Goal: Task Accomplishment & Management: Use online tool/utility

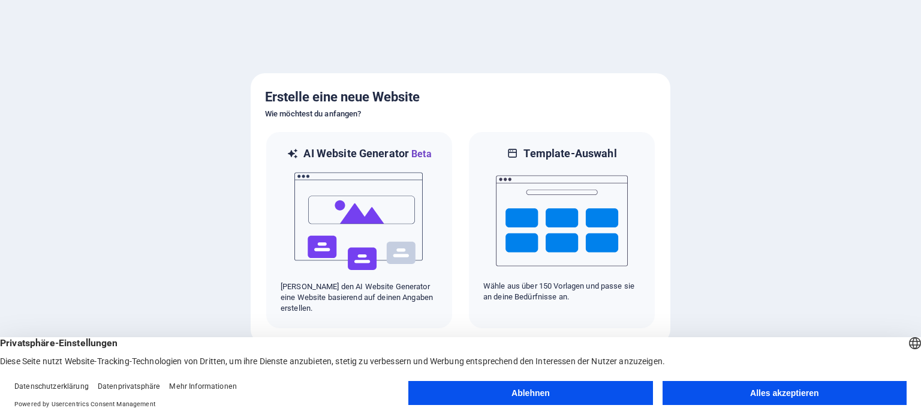
click at [786, 387] on button "Alles akzeptieren" at bounding box center [784, 393] width 244 height 24
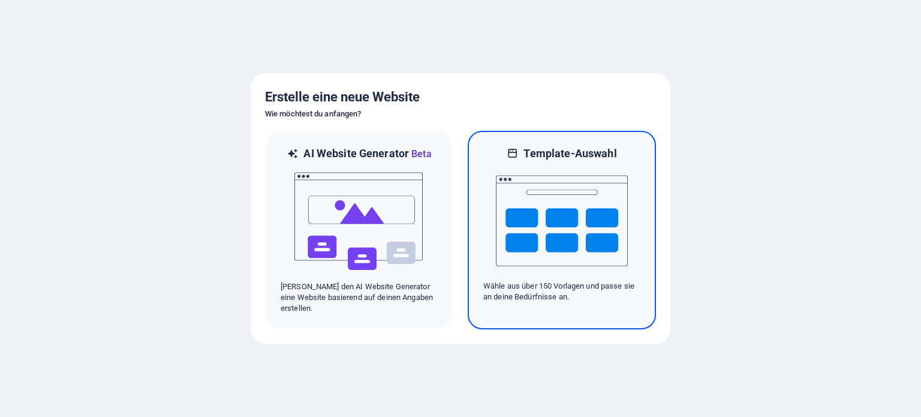
click at [561, 232] on img at bounding box center [562, 221] width 132 height 120
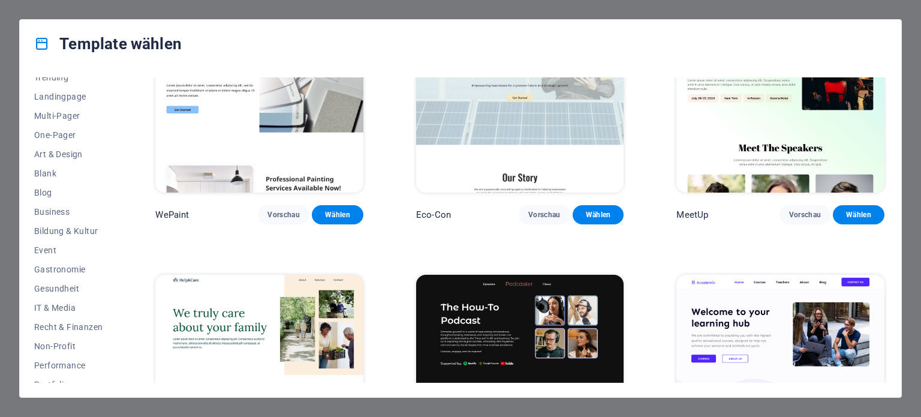
scroll to position [174, 0]
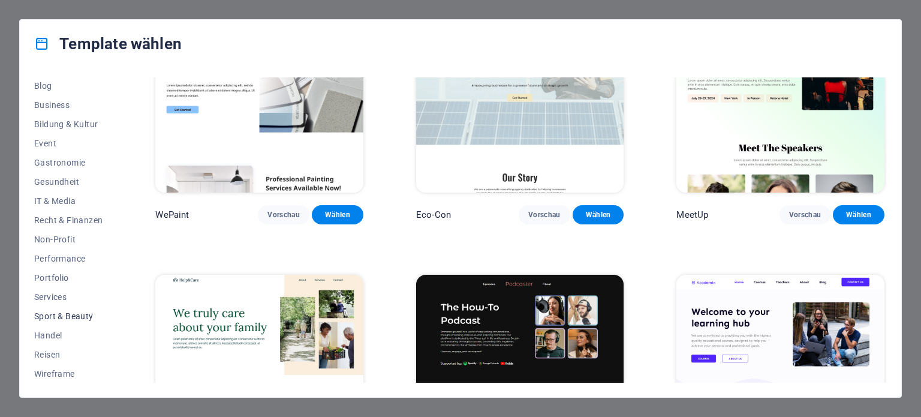
click at [77, 314] on span "Sport & Beauty" at bounding box center [68, 316] width 68 height 10
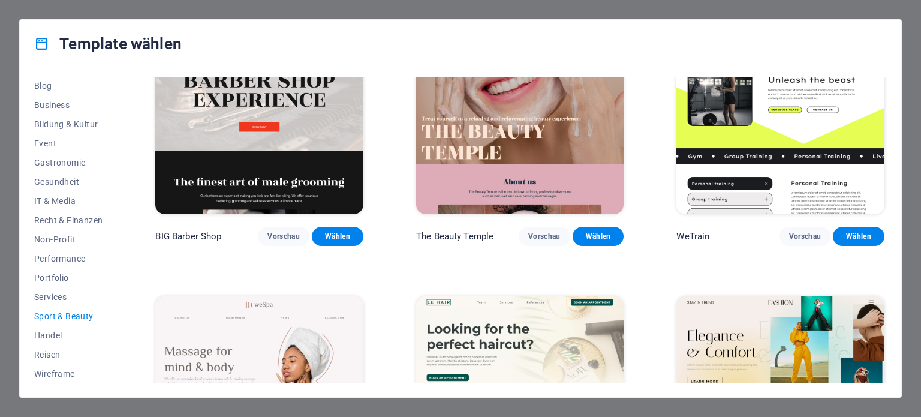
scroll to position [0, 0]
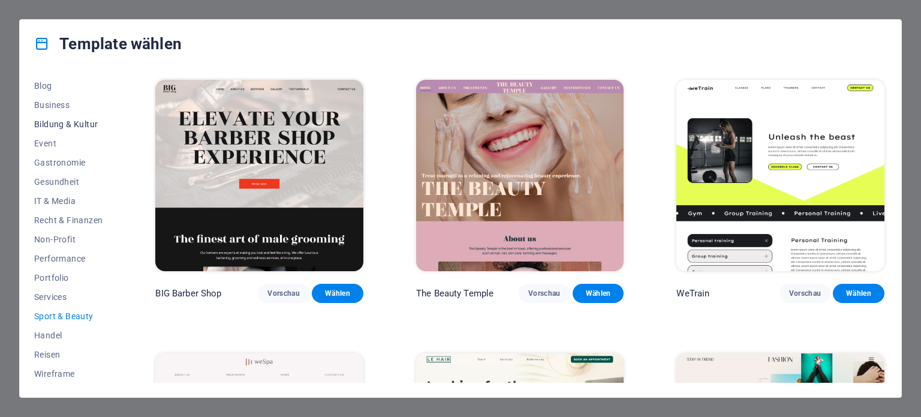
click at [56, 126] on span "Bildung & Kultur" at bounding box center [68, 124] width 68 height 10
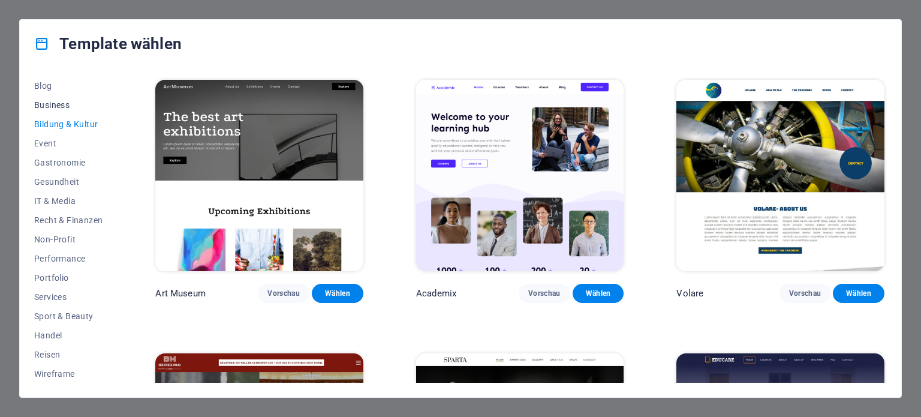
click at [55, 105] on span "Business" at bounding box center [68, 105] width 68 height 10
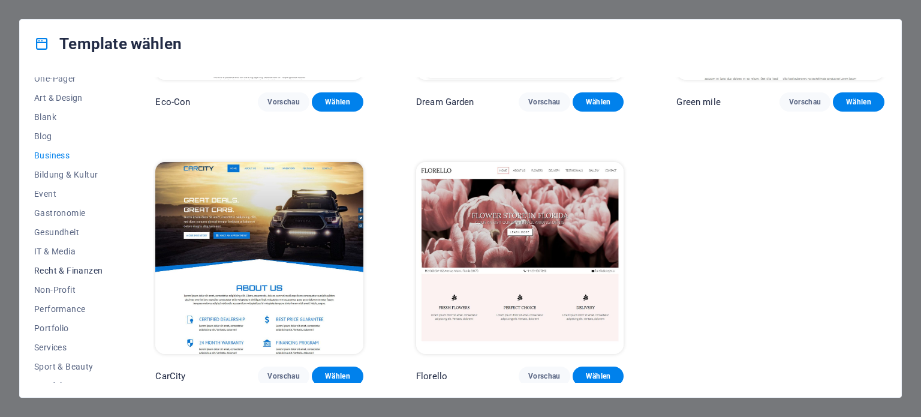
scroll to position [174, 0]
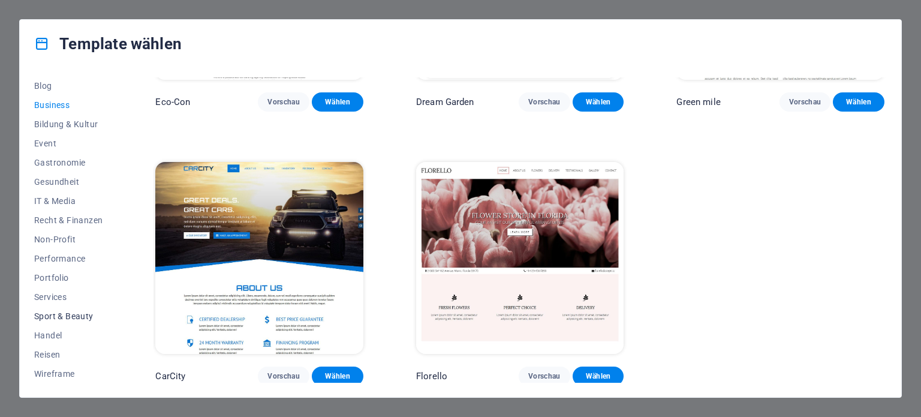
click at [55, 316] on span "Sport & Beauty" at bounding box center [68, 316] width 68 height 10
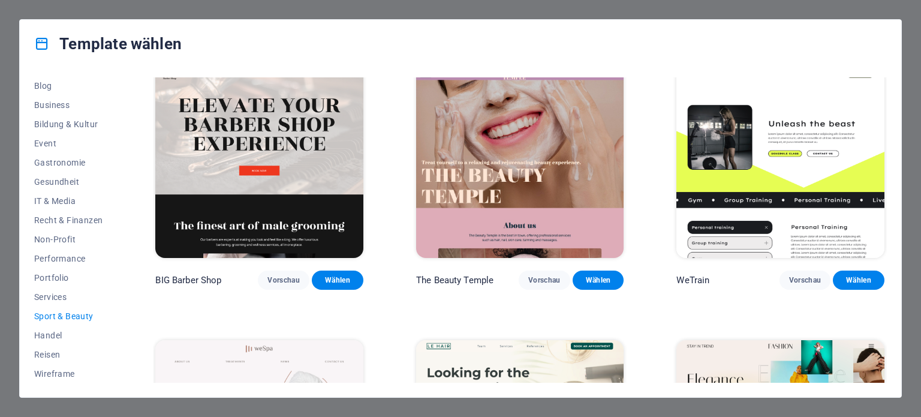
scroll to position [0, 0]
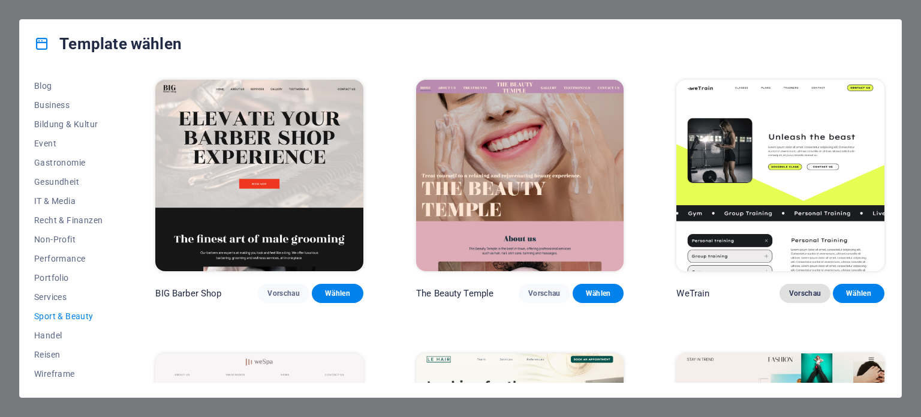
click at [811, 293] on span "Vorschau" at bounding box center [805, 293] width 32 height 10
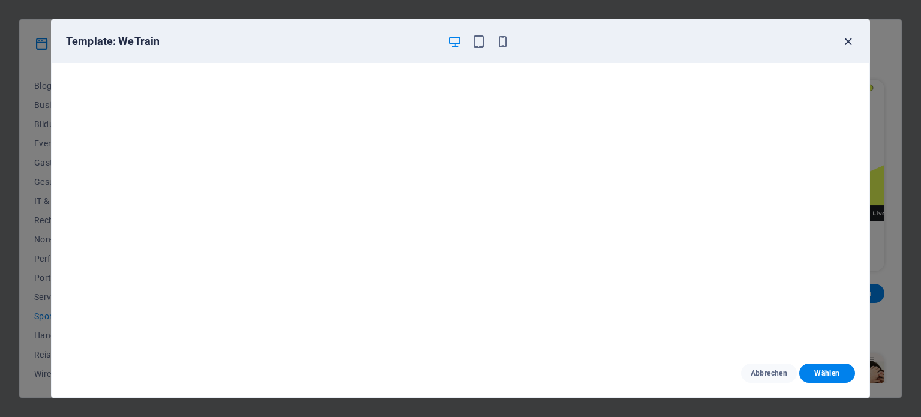
click at [848, 41] on icon "button" at bounding box center [848, 42] width 14 height 14
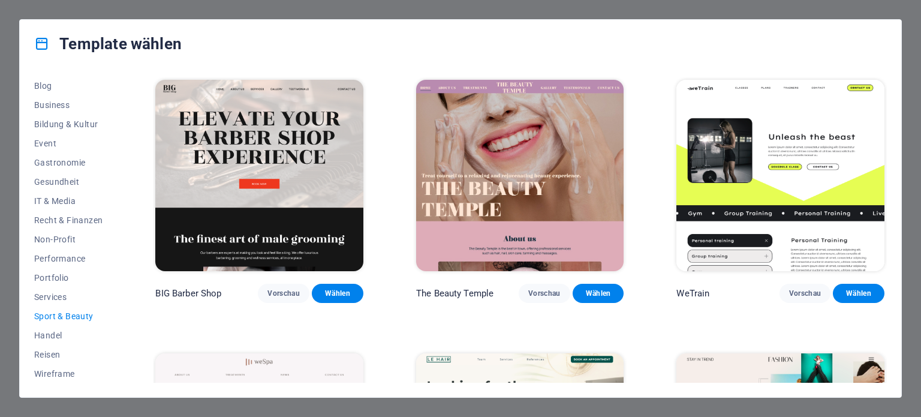
click at [5, 71] on div "Template wählen Alle Templates Meine Templates Neu Trending Landingpage Multi-P…" at bounding box center [460, 208] width 921 height 417
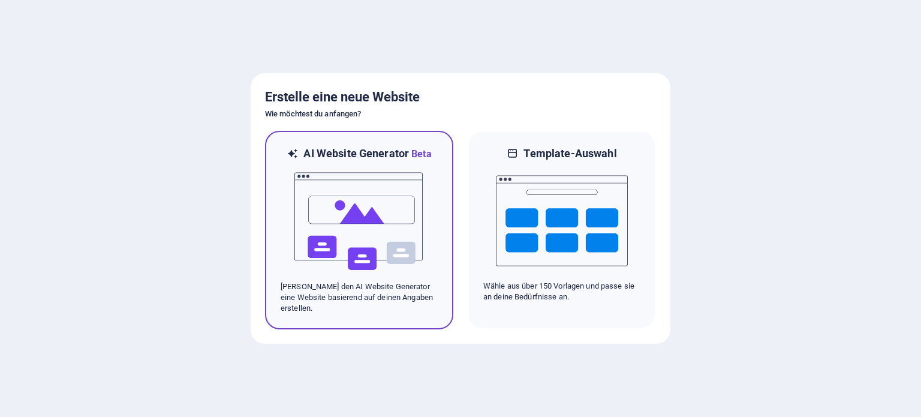
click at [328, 169] on img at bounding box center [359, 221] width 132 height 120
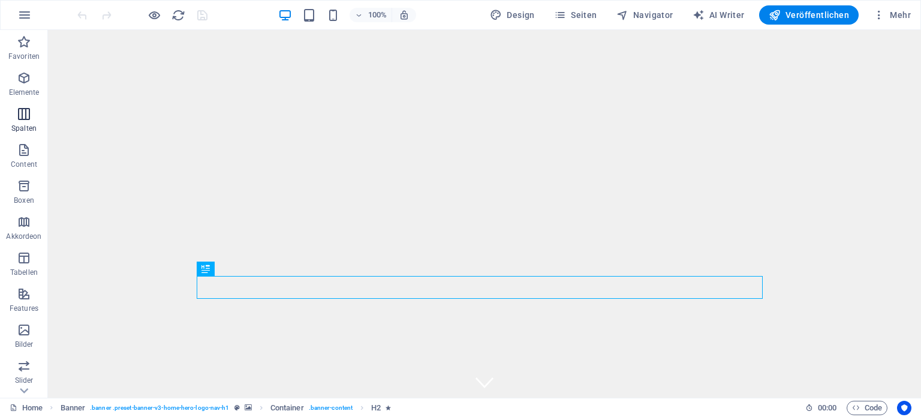
click at [31, 112] on icon "button" at bounding box center [24, 114] width 14 height 14
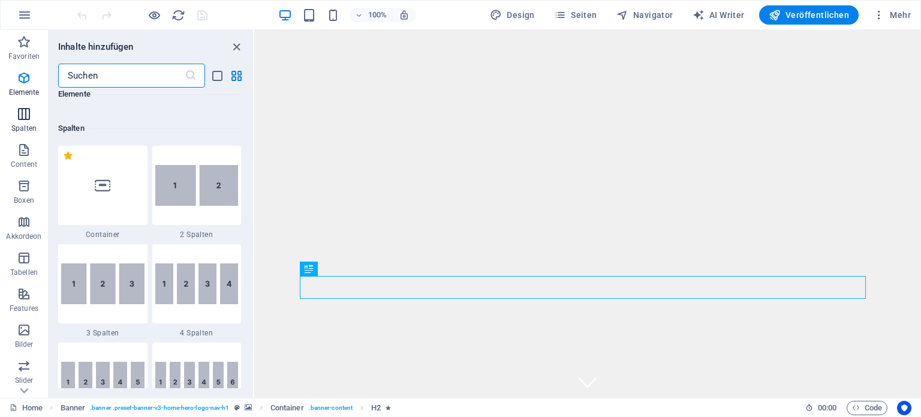
scroll to position [593, 0]
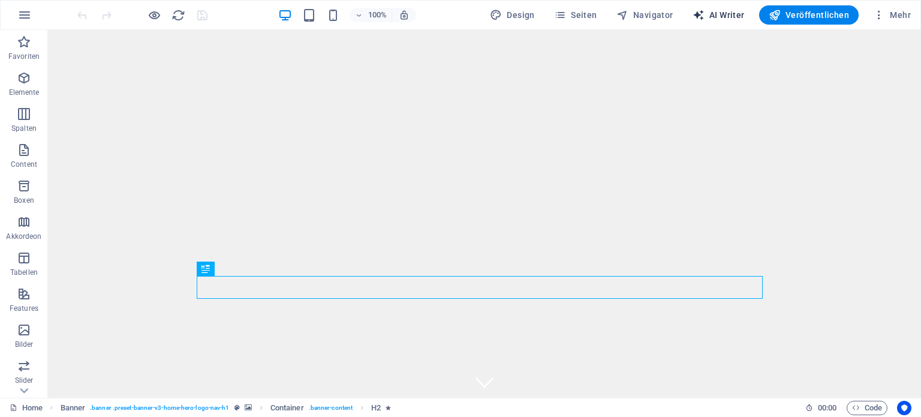
click at [727, 15] on span "AI Writer" at bounding box center [718, 15] width 52 height 12
select select "English"
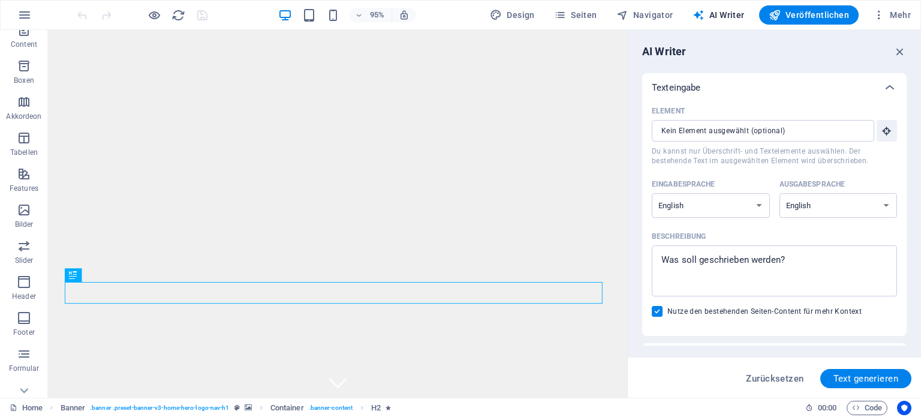
scroll to position [171, 0]
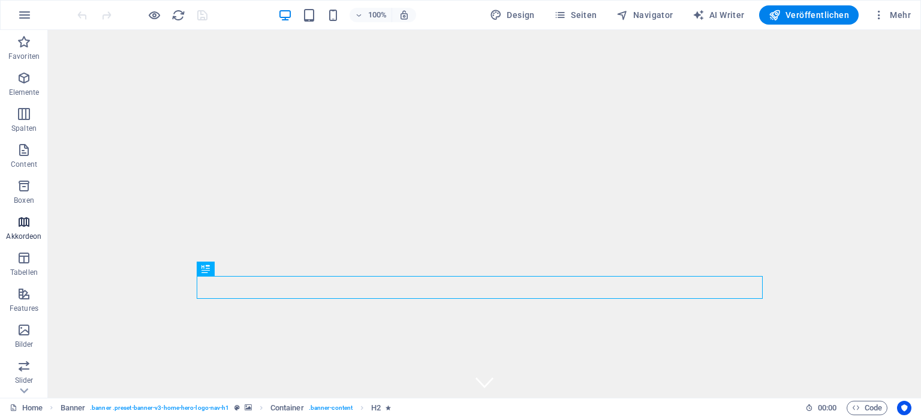
scroll to position [171, 0]
click at [736, 16] on span "AI Writer" at bounding box center [718, 15] width 52 height 12
select select "English"
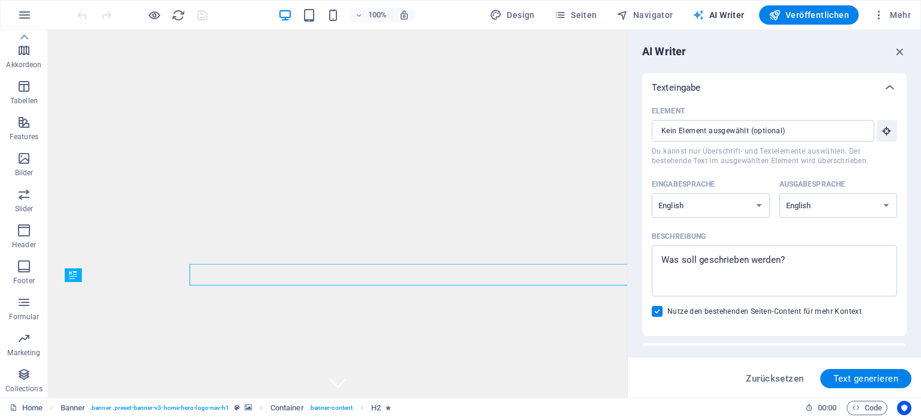
scroll to position [0, 0]
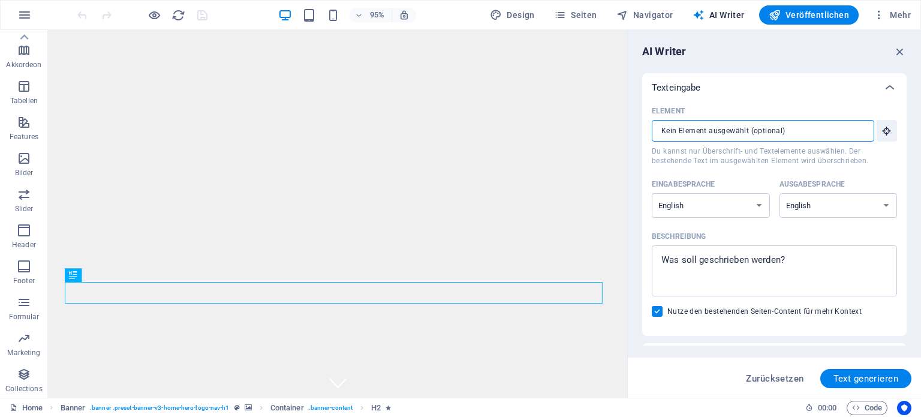
click at [834, 130] on input "Element ​ Du kannst nur Überschrift- und Textelemente auswählen. Der bestehende…" at bounding box center [759, 131] width 214 height 22
click at [753, 206] on select "Albanian Arabic Armenian Awadhi Azerbaijani Bashkir Basque Belarusian Bengali B…" at bounding box center [711, 205] width 118 height 25
select select "German"
click at [652, 193] on select "Albanian Arabic Armenian Awadhi Azerbaijani Bashkir Basque Belarusian Bengali B…" at bounding box center [711, 205] width 118 height 25
click at [885, 201] on select "Albanian Arabic Armenian Awadhi Azerbaijani Bashkir Basque Belarusian Bengali B…" at bounding box center [838, 205] width 118 height 25
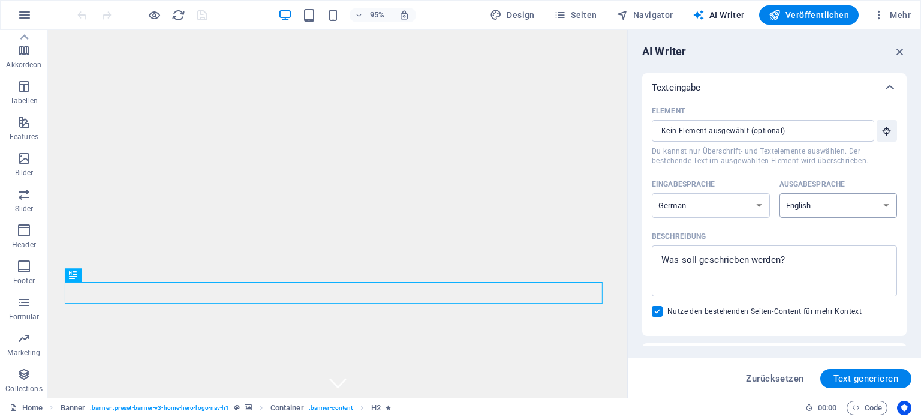
select select "German"
click at [779, 193] on select "Albanian Arabic Armenian Awadhi Azerbaijani Bashkir Basque Belarusian Bengali B…" at bounding box center [838, 205] width 118 height 25
type textarea "x"
click at [671, 260] on textarea "Beschreibung x ​" at bounding box center [774, 270] width 233 height 39
type textarea "B"
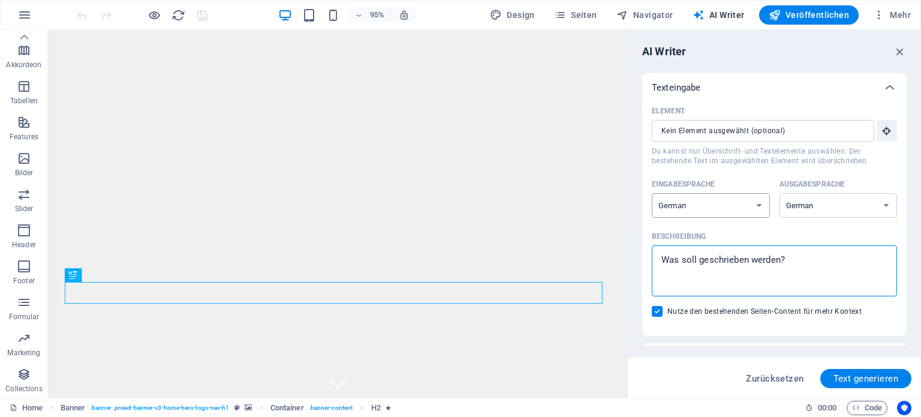
type textarea "x"
type textarea "Bi"
type textarea "x"
type textarea "Bit"
type textarea "x"
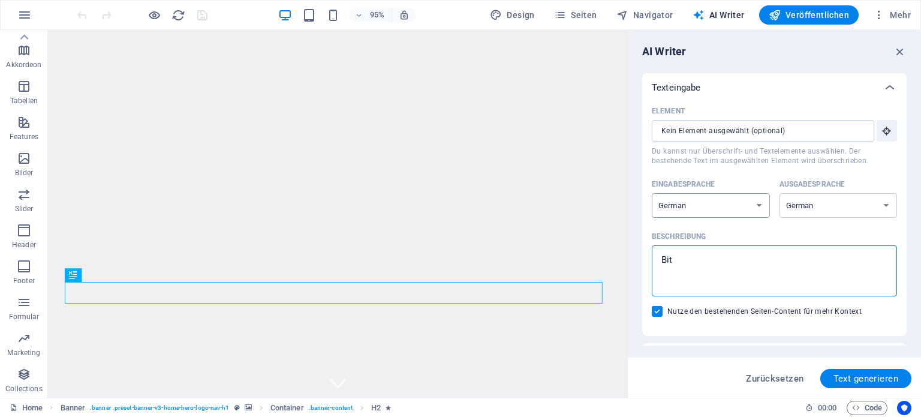
type textarea "Bitt"
type textarea "x"
type textarea "Bitte"
type textarea "x"
type textarea "Bitte"
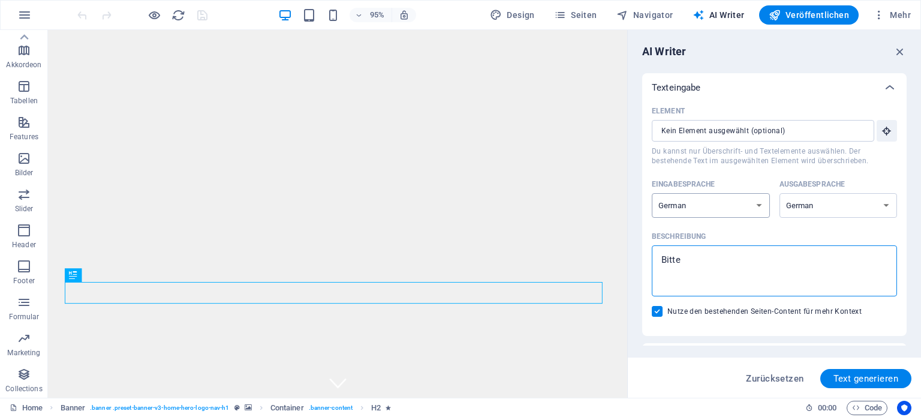
type textarea "x"
type textarea "Bitte n"
type textarea "x"
type textarea "Bitte nu"
type textarea "x"
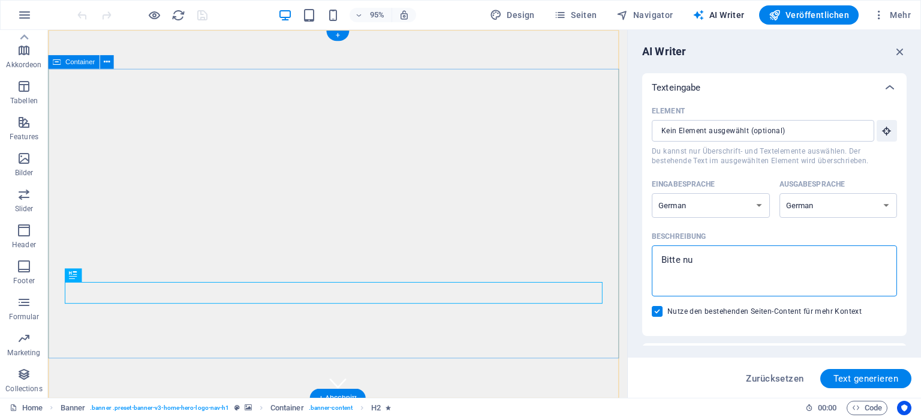
type textarea "Bitte nut"
type textarea "x"
type textarea "Bitte nutz"
type textarea "x"
type textarea "Bitte nutze"
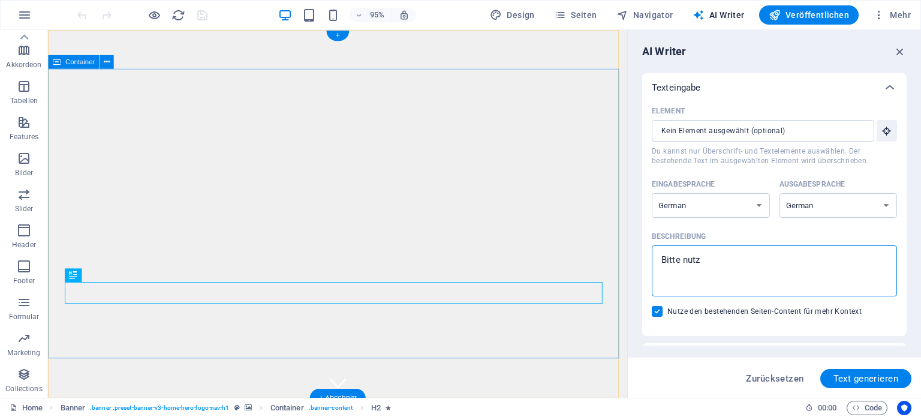
type textarea "x"
type textarea "Bitte nutze"
type textarea "x"
type textarea "Bitte nutze a"
type textarea "x"
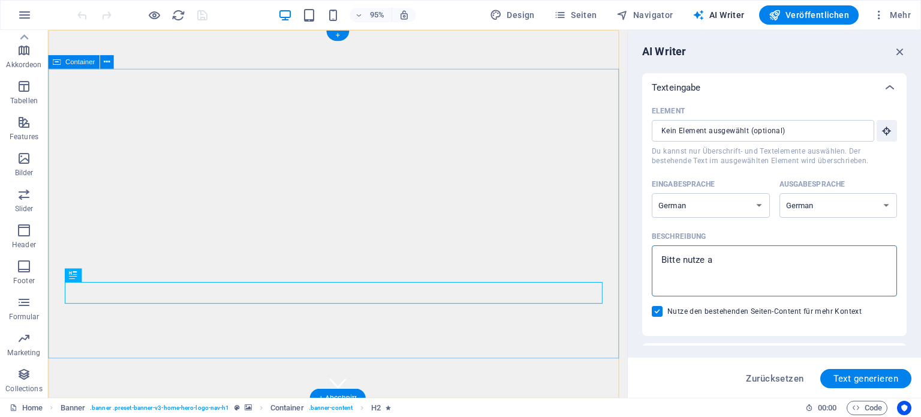
type textarea "Bitte nutze al"
type textarea "x"
type textarea "Bitte nutze als"
type textarea "x"
type textarea "Bitte nutze als"
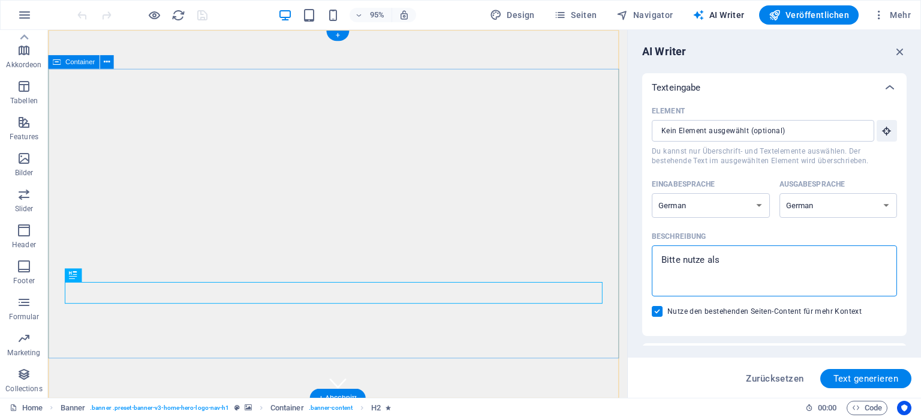
type textarea "x"
type textarea "Bitte nutze als r"
type textarea "x"
type textarea "Bitte nutze als re"
type textarea "x"
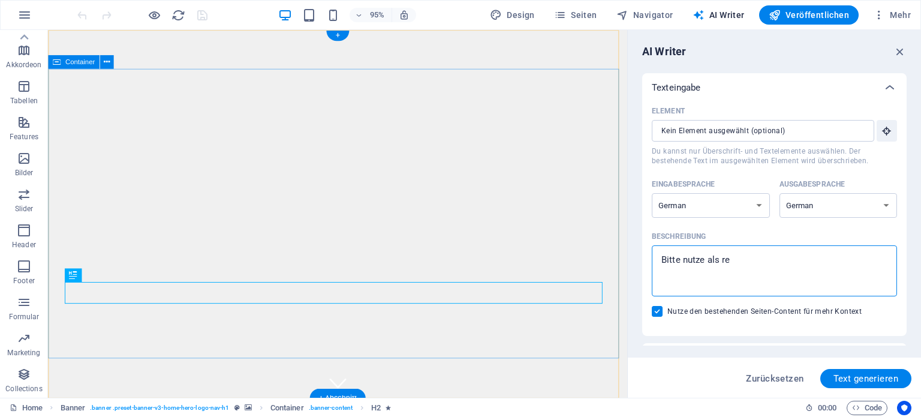
type textarea "Bitte nutze als ref"
type textarea "x"
type textarea "Bitte nutze als refe"
type textarea "x"
type textarea "Bitte nutze als refer"
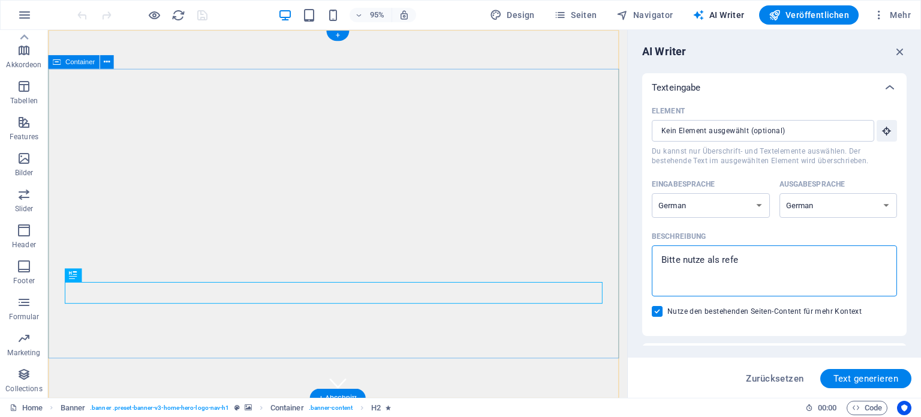
type textarea "x"
type textarea "Bitte nutze als refere"
type textarea "x"
type textarea "Bitte nutze als referen"
type textarea "x"
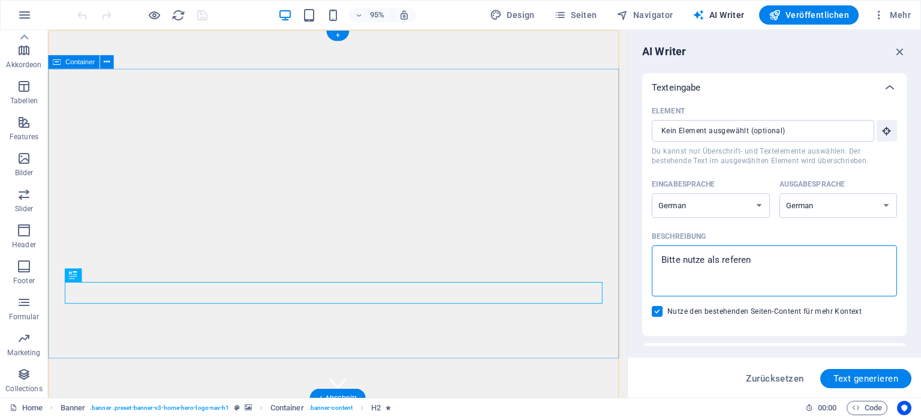
type textarea "Bitte nutze als referenz"
type textarea "x"
type textarea "Bitte nutze als referenz"
type textarea "x"
type textarea "Bitte nutze als referenz d"
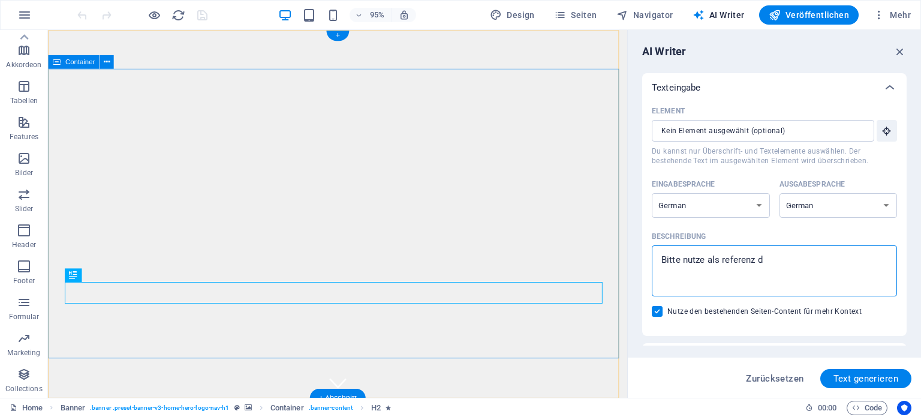
type textarea "x"
type textarea "Bitte nutze als referenz di"
type textarea "x"
type textarea "Bitte nutze als referenz die"
type textarea "x"
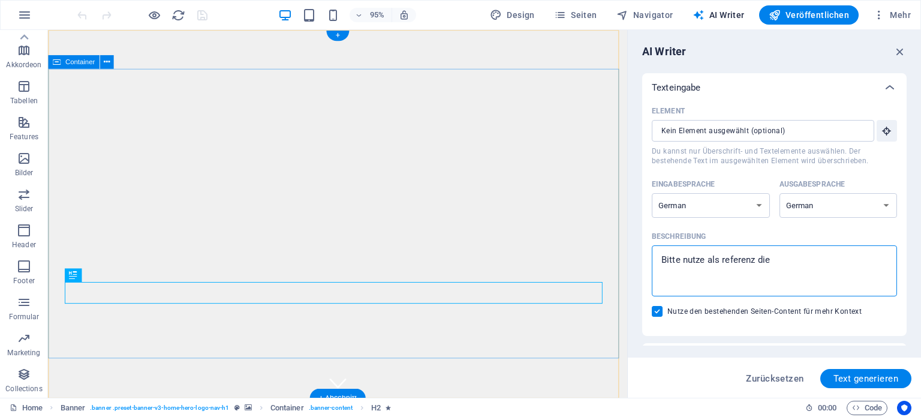
type textarea "Bitte nutze als referenz die"
type textarea "x"
type textarea "Bitte nutze als referenz die w"
type textarea "x"
type textarea "Bitte nutze als referenz die we"
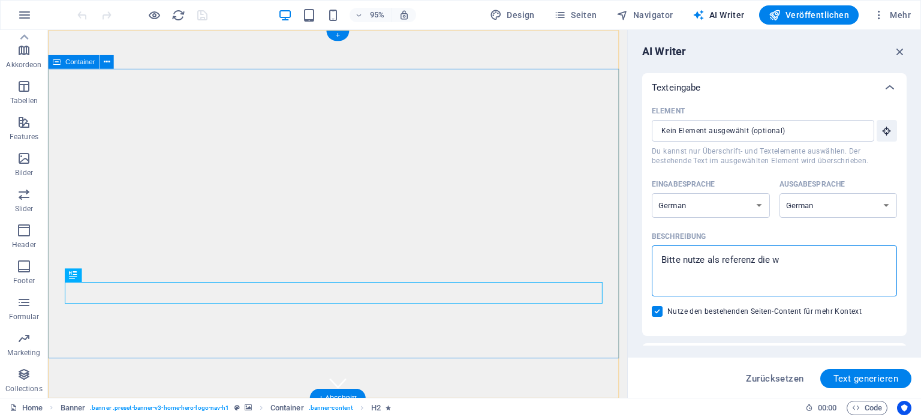
type textarea "x"
type textarea "Bitte nutze als referenz die web"
type textarea "x"
type textarea "Bitte nutze als referenz die webs"
type textarea "x"
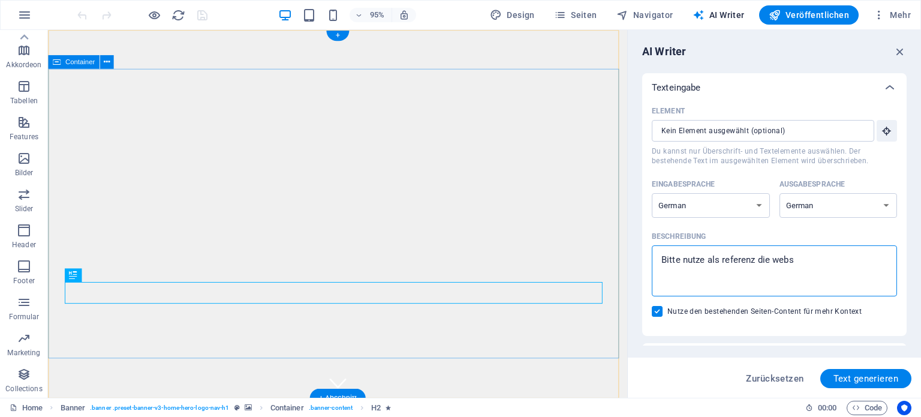
type textarea "Bitte nutze als referenz die webse"
type textarea "x"
type textarea "Bitte nutze als referenz die websei"
type textarea "x"
type textarea "Bitte nutze als referenz die webseit"
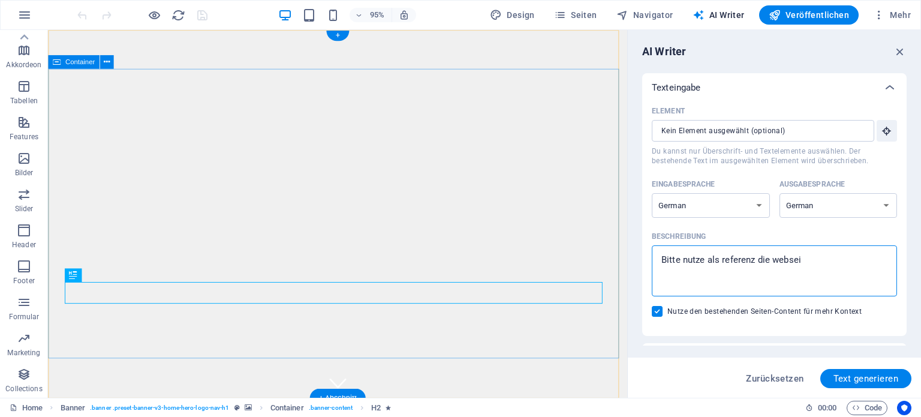
type textarea "x"
type textarea "Bitte nutze als referenz die webseite"
type textarea "x"
type textarea "Bitte nutze als referenz die webseite"
type textarea "x"
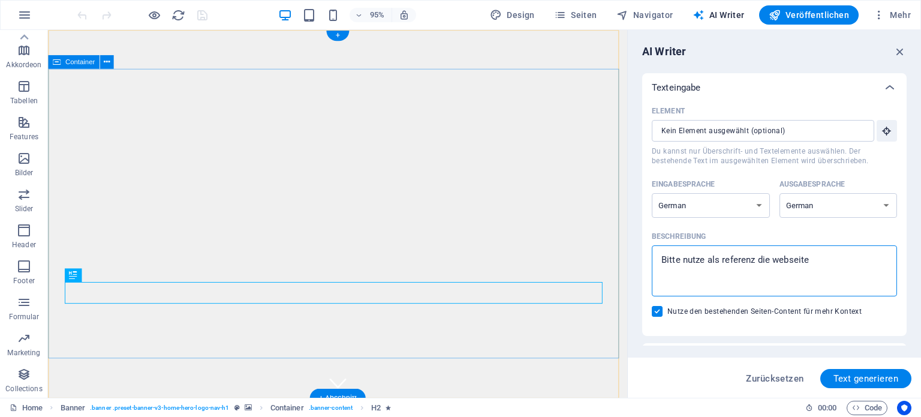
paste textarea "https://selbstverteidigung-stuttgart.de/"
type textarea "Bitte nutze als referenz die webseite https://selbstverteidigung-stuttgart.de/"
type textarea "x"
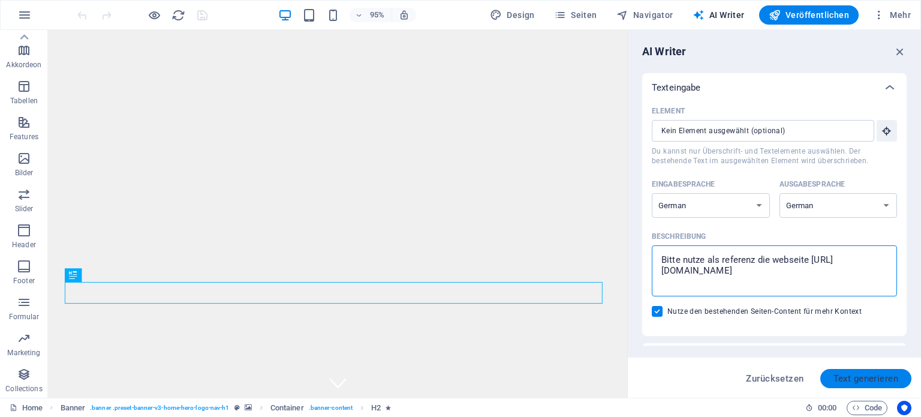
type textarea "Bitte nutze als referenz die webseite https://selbstverteidigung-stuttgart.de/"
click at [873, 378] on span "Text generieren" at bounding box center [865, 378] width 65 height 10
type textarea "x"
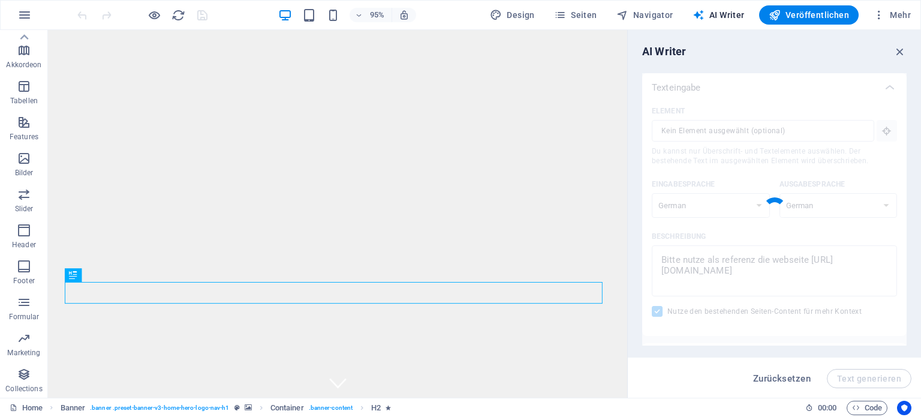
type textarea "x"
type textarea "Meistere Selbstverteidigung mit WingTsun-SV! Unsere Schule in Stuttgart bietet …"
type textarea "x"
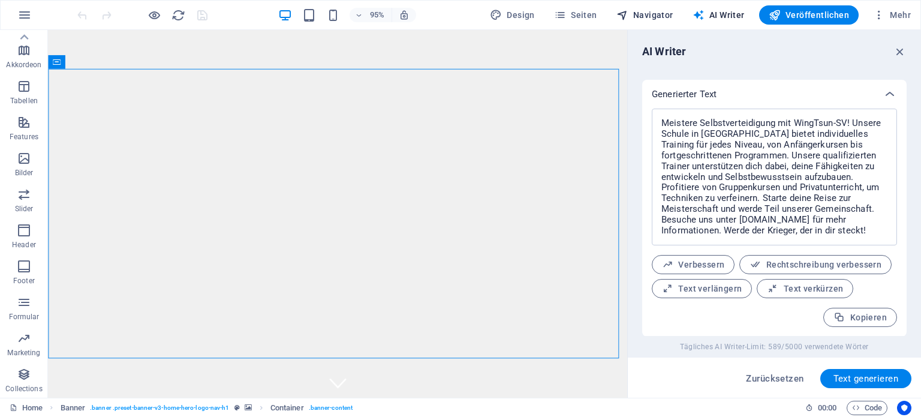
click at [652, 14] on span "Navigator" at bounding box center [644, 15] width 57 height 12
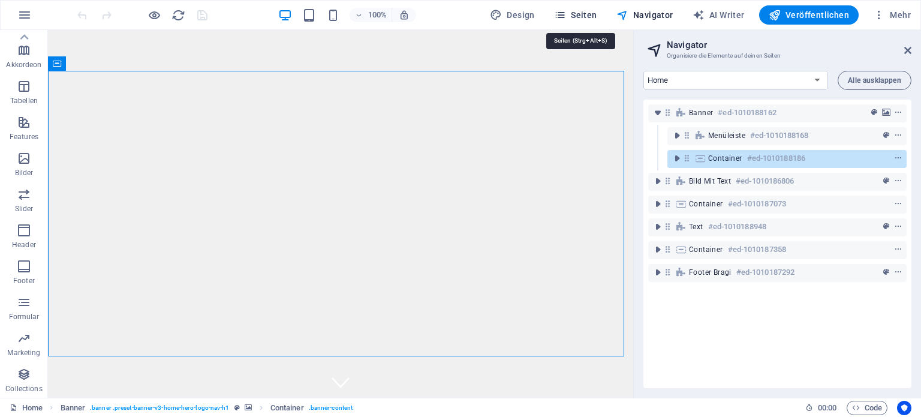
click at [583, 9] on span "Seiten" at bounding box center [575, 15] width 43 height 12
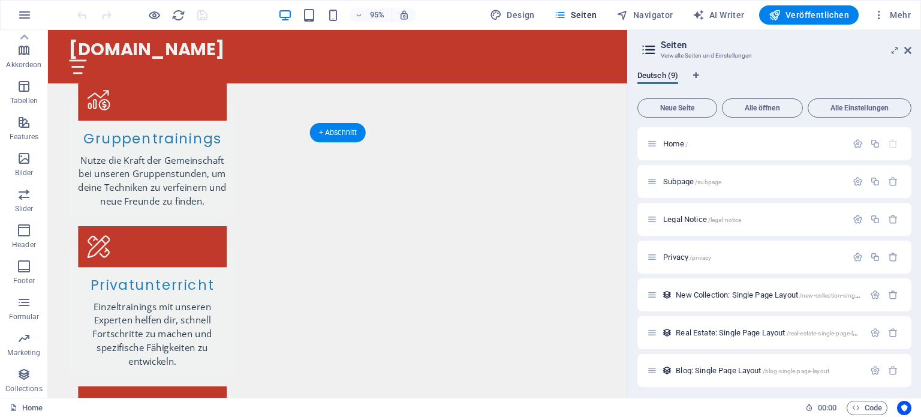
scroll to position [1590, 0]
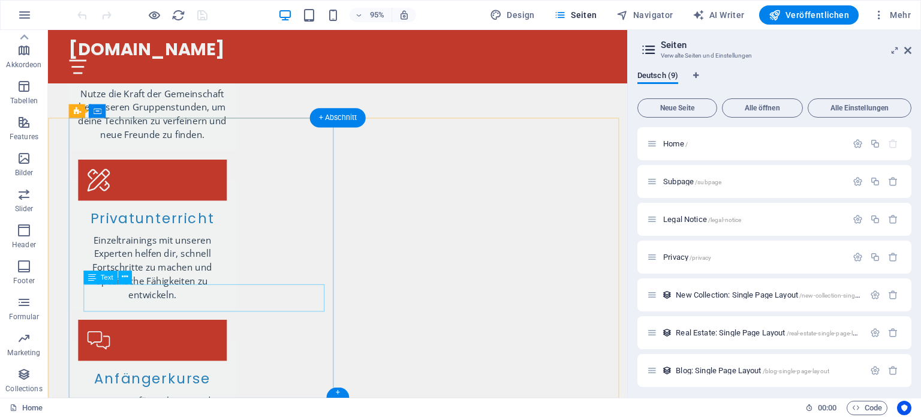
click at [124, 293] on div "Ziehe hier rein, um den vorhandenen Inhalt zu ersetzen. Drücke "Strg", wenn du …" at bounding box center [337, 213] width 579 height 367
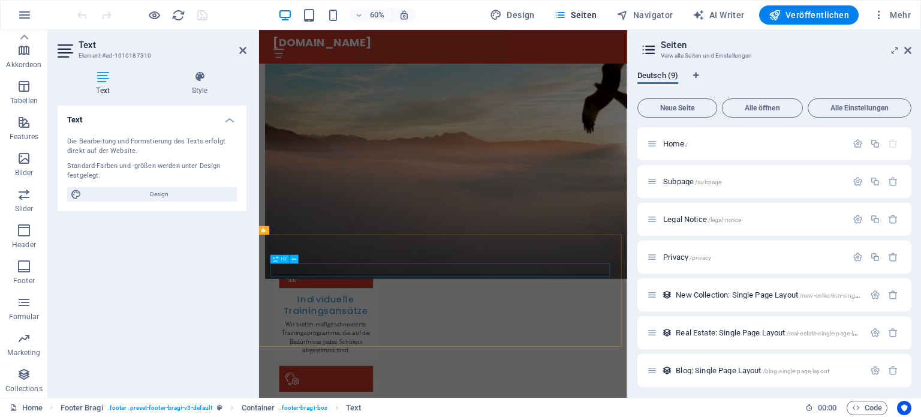
scroll to position [1051, 0]
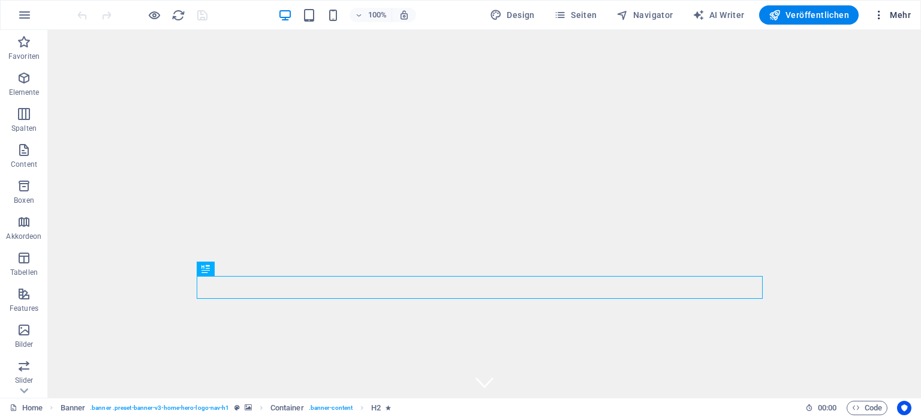
click at [899, 16] on span "Mehr" at bounding box center [892, 15] width 38 height 12
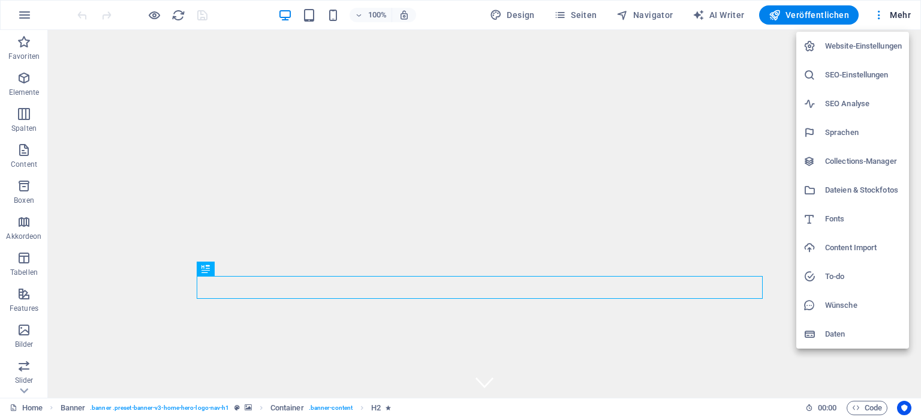
click at [567, 11] on div at bounding box center [460, 208] width 921 height 417
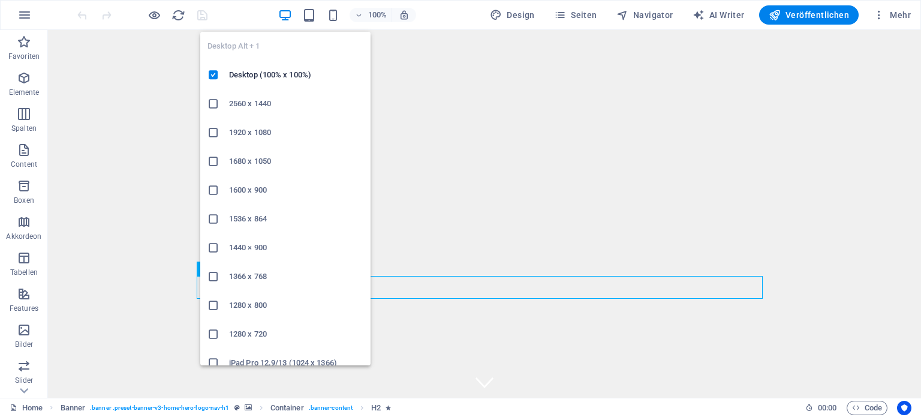
click at [289, 10] on icon "button" at bounding box center [285, 15] width 14 height 14
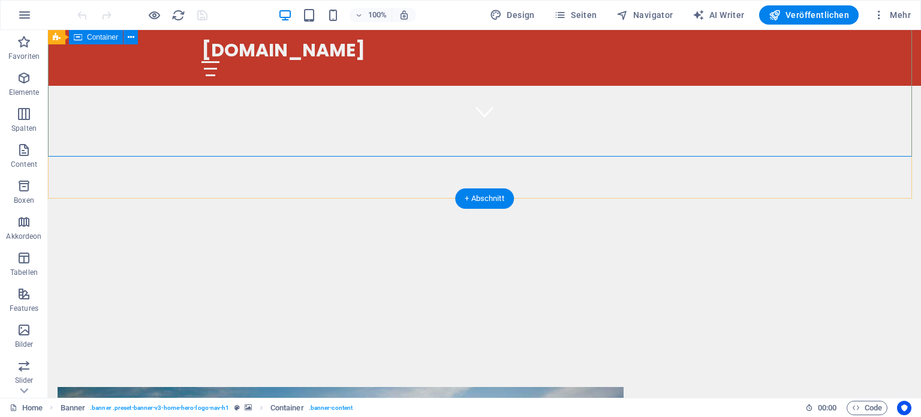
scroll to position [360, 0]
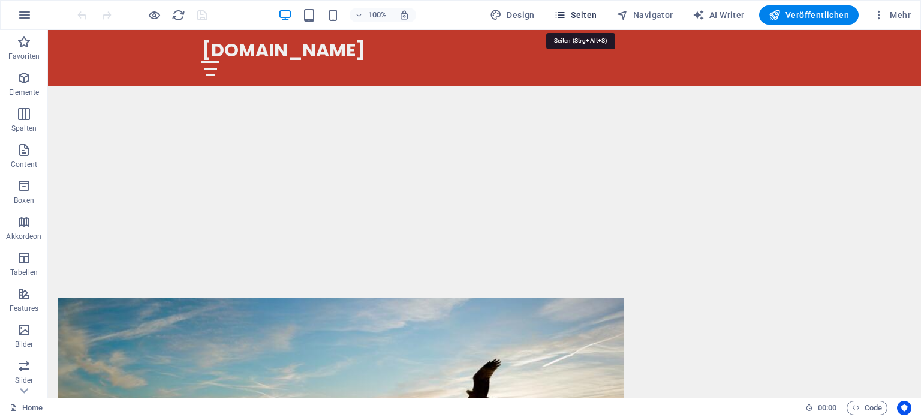
click at [566, 14] on icon "button" at bounding box center [560, 15] width 12 height 12
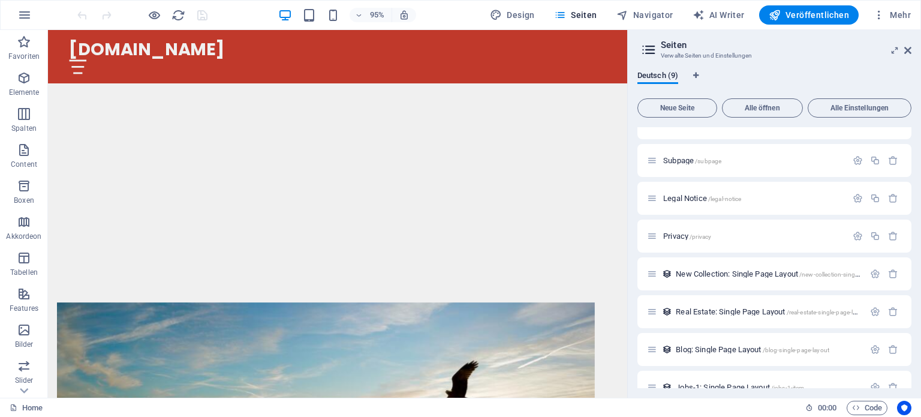
scroll to position [0, 0]
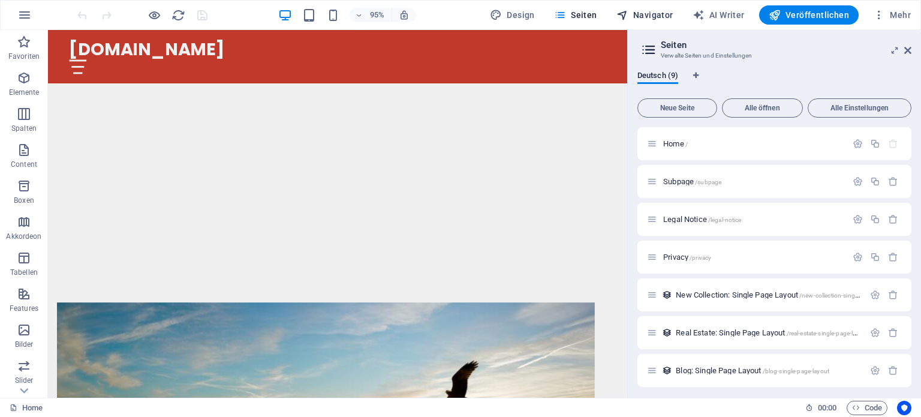
click at [661, 16] on span "Navigator" at bounding box center [644, 15] width 57 height 12
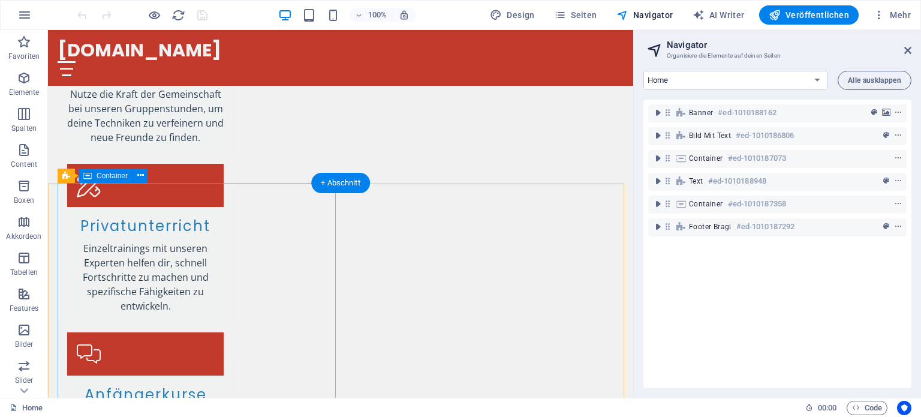
scroll to position [1590, 0]
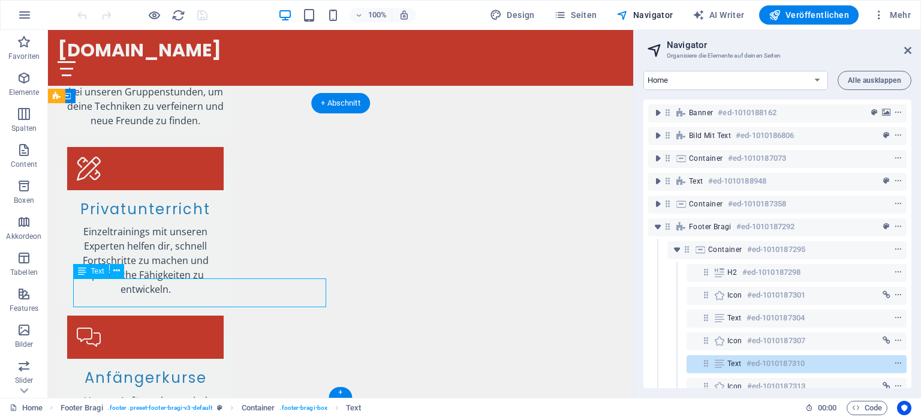
drag, startPoint x: 135, startPoint y: 288, endPoint x: 123, endPoint y: 288, distance: 11.4
click at [119, 271] on icon at bounding box center [116, 270] width 7 height 13
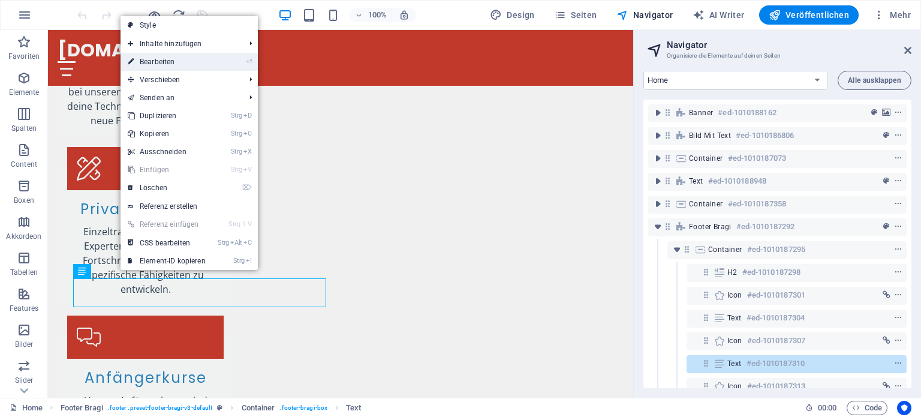
click at [192, 59] on link "⏎ Bearbeiten" at bounding box center [166, 62] width 92 height 18
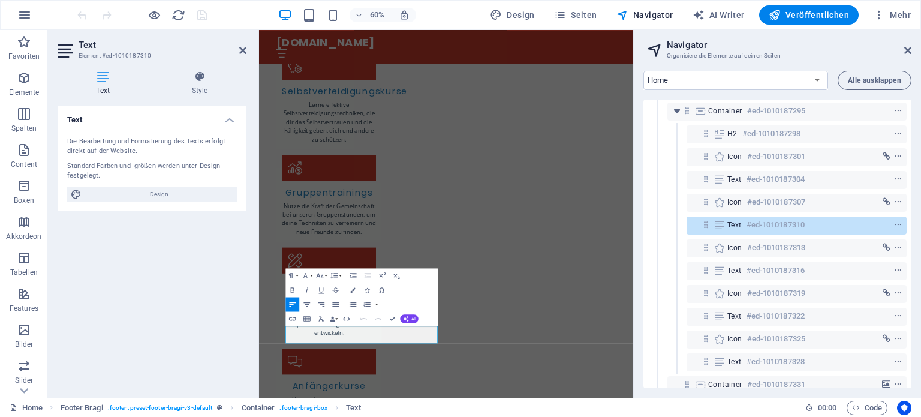
scroll to position [158, 0]
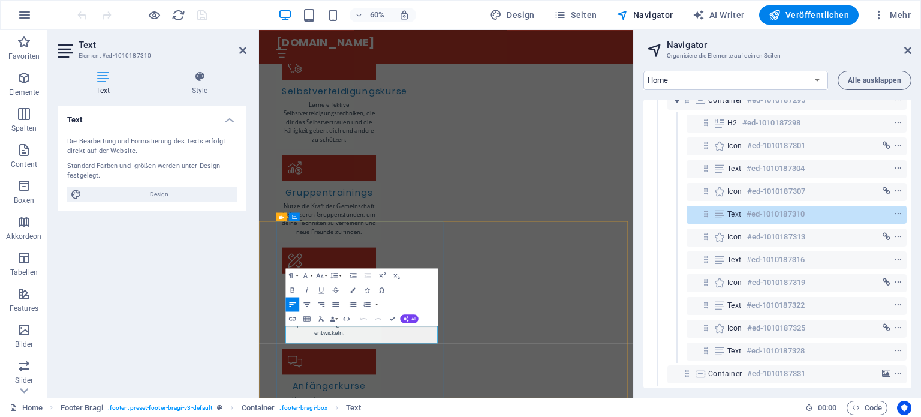
click at [798, 207] on h6 "#ed-1010187310" at bounding box center [775, 214] width 58 height 14
click at [902, 206] on div "Text #ed-1010187310" at bounding box center [796, 215] width 220 height 18
click at [159, 191] on span "Design" at bounding box center [159, 194] width 148 height 14
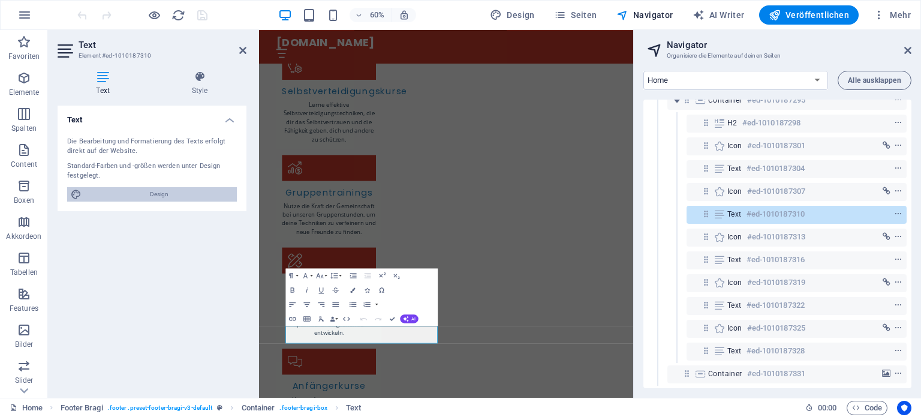
select select "px"
select select "200"
select select "px"
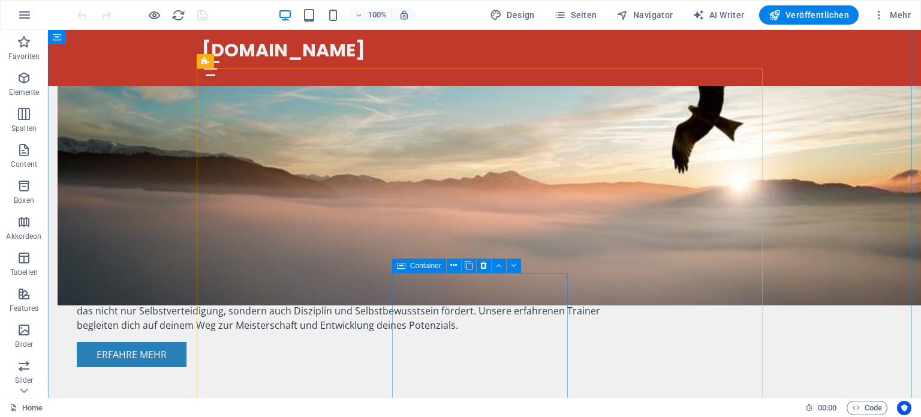
scroll to position [959, 0]
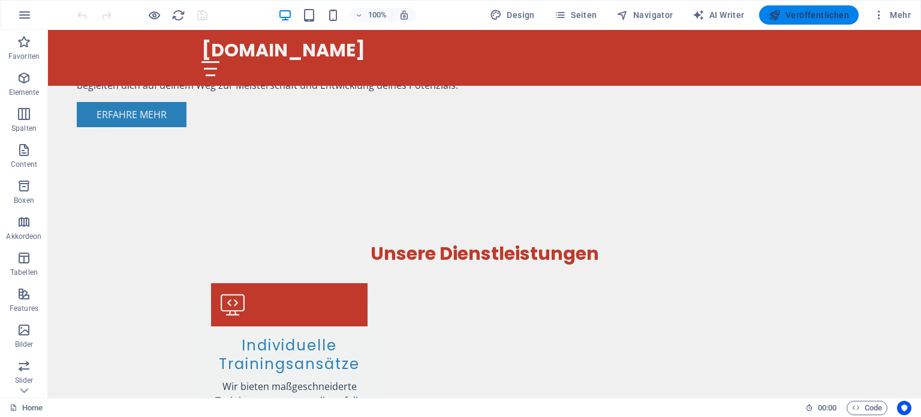
click at [815, 16] on span "Veröffentlichen" at bounding box center [809, 15] width 80 height 12
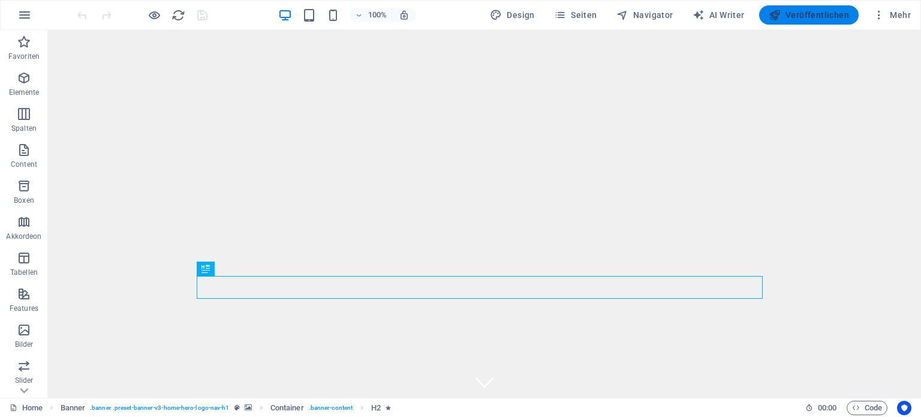
click at [813, 14] on span "Veröffentlichen" at bounding box center [809, 15] width 80 height 12
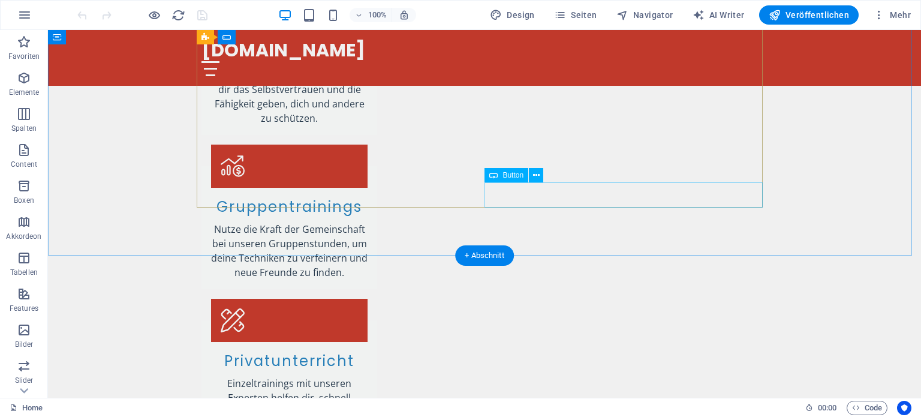
scroll to position [1590, 0]
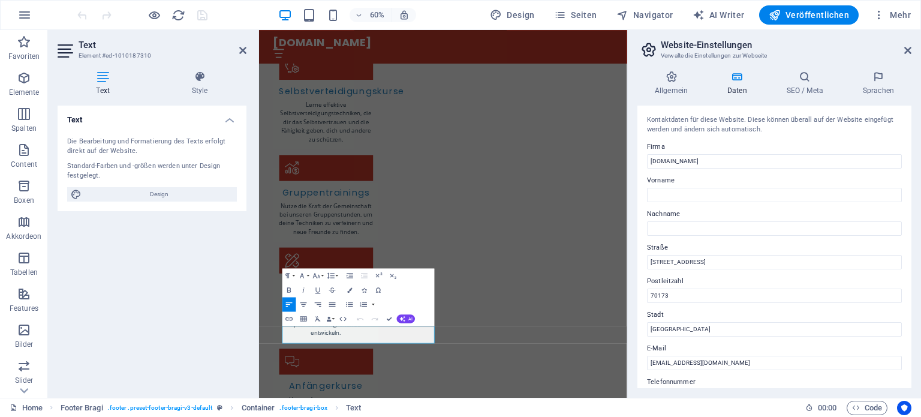
click at [185, 314] on div "Text Die Bearbeitung und Formatierung des Texts erfolgt direkt auf der Website.…" at bounding box center [152, 247] width 189 height 282
drag, startPoint x: 242, startPoint y: 50, endPoint x: 204, endPoint y: 21, distance: 47.0
click at [242, 50] on icon at bounding box center [242, 51] width 7 height 10
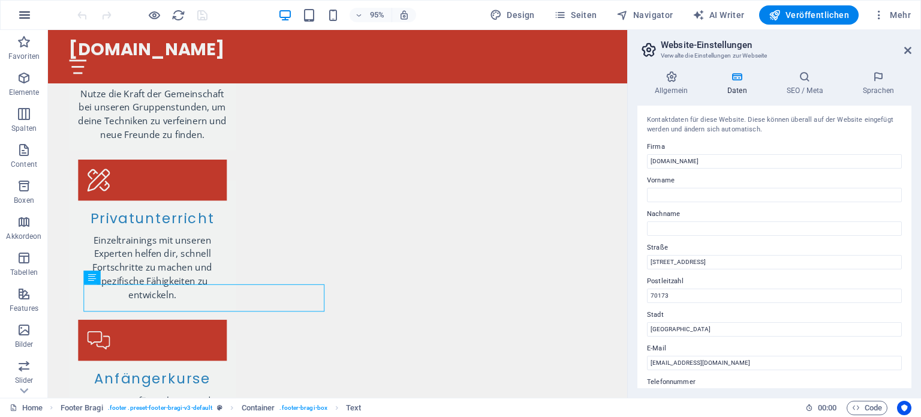
click at [20, 5] on button "button" at bounding box center [24, 15] width 29 height 29
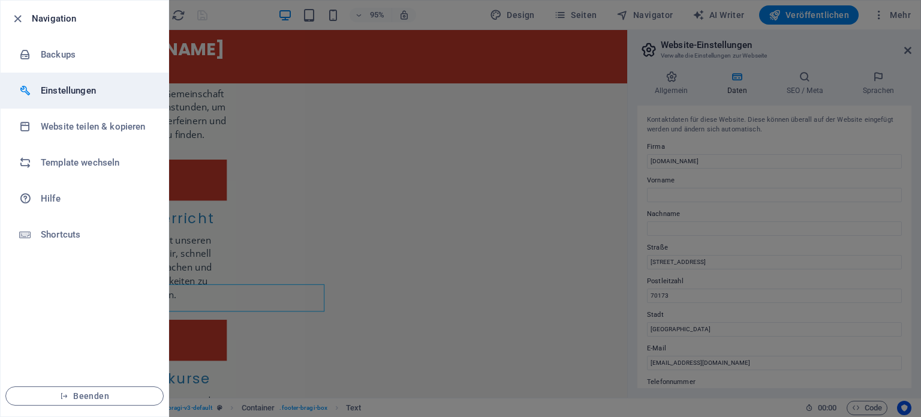
click at [74, 91] on h6 "Einstellungen" at bounding box center [96, 90] width 111 height 14
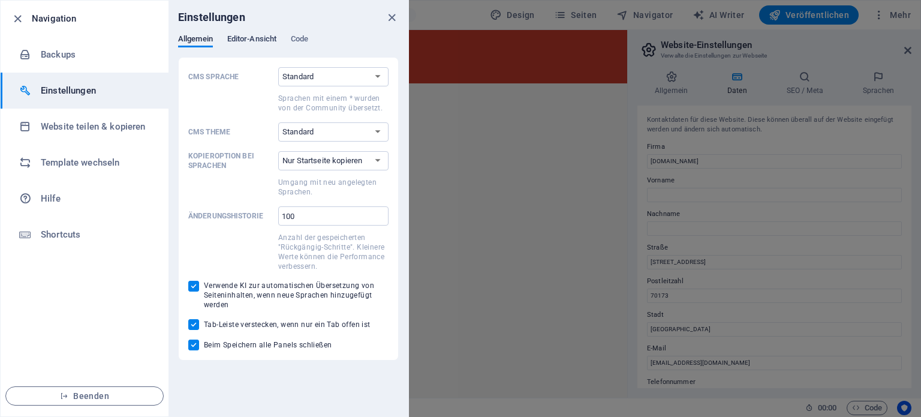
click at [256, 37] on span "Editor-Ansicht" at bounding box center [251, 40] width 49 height 17
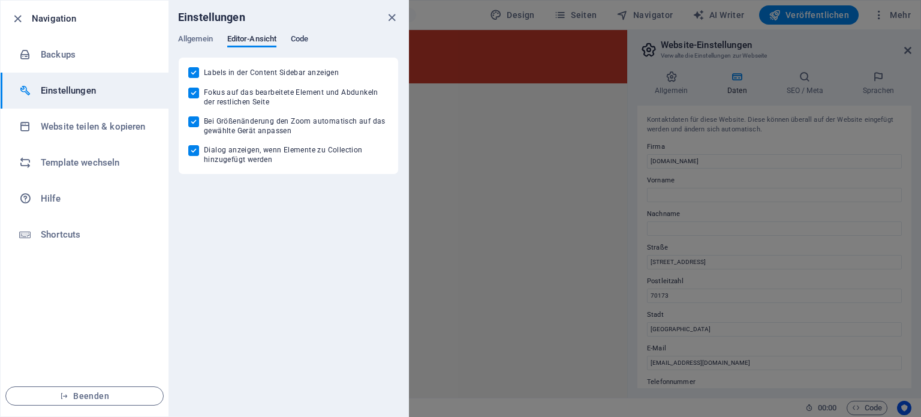
click at [306, 38] on span "Code" at bounding box center [299, 40] width 17 height 17
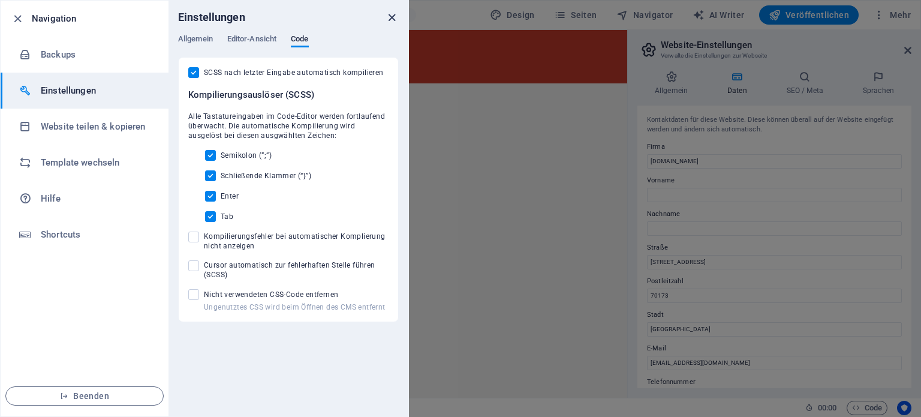
click at [396, 16] on icon "close" at bounding box center [392, 18] width 14 height 14
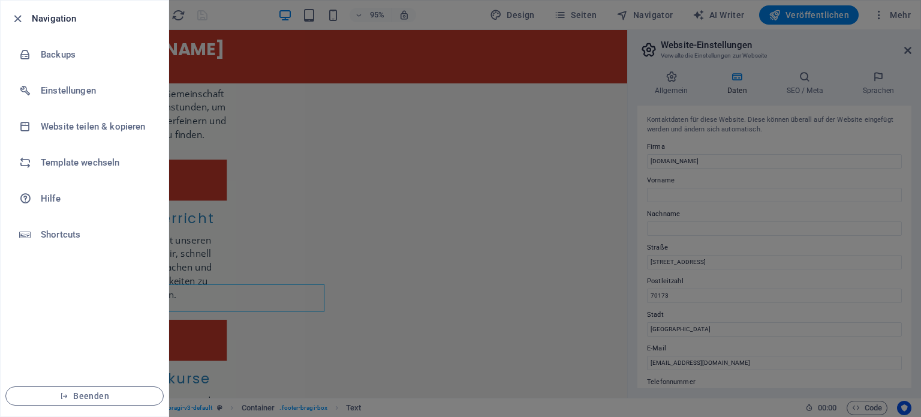
click at [911, 14] on div at bounding box center [460, 208] width 921 height 417
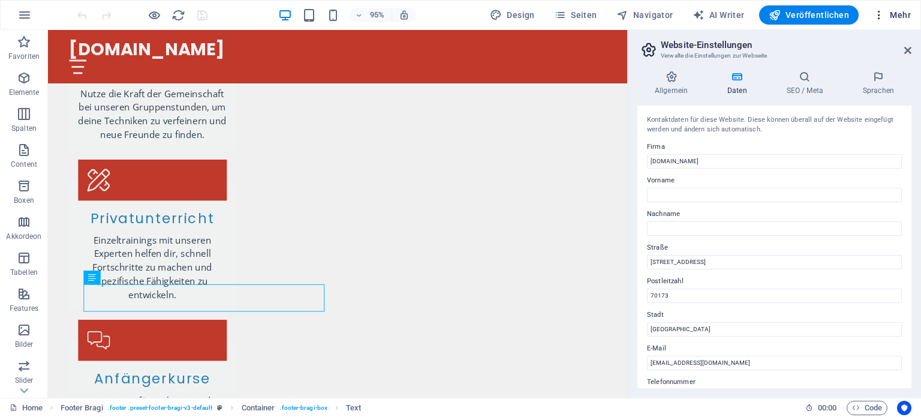
click at [878, 14] on icon "button" at bounding box center [879, 15] width 12 height 12
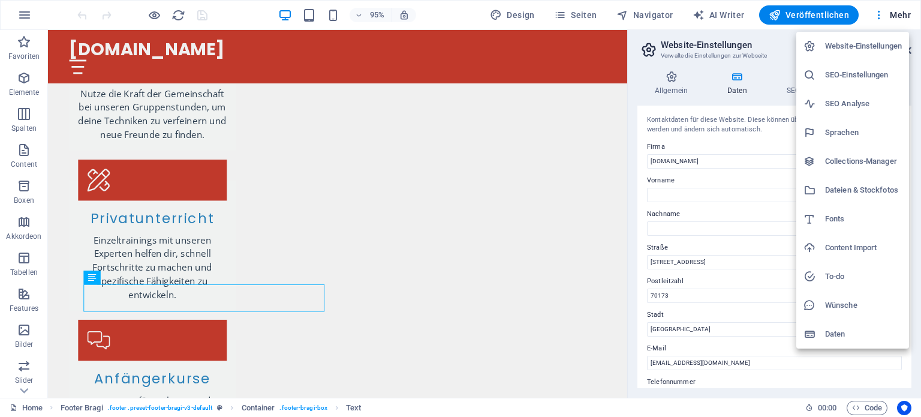
click at [827, 335] on h6 "Daten" at bounding box center [863, 334] width 77 height 14
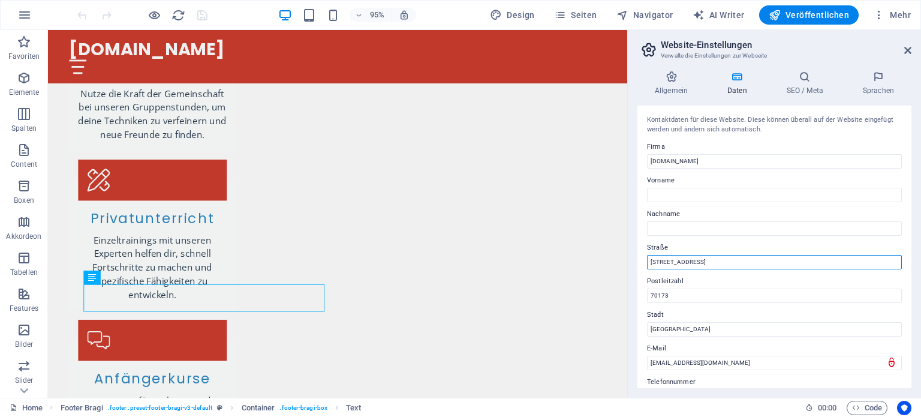
click at [697, 258] on input "Musterstraße 1" at bounding box center [774, 262] width 255 height 14
drag, startPoint x: 749, startPoint y: 291, endPoint x: 584, endPoint y: 275, distance: 165.7
click at [703, 291] on input "70173" at bounding box center [774, 295] width 255 height 14
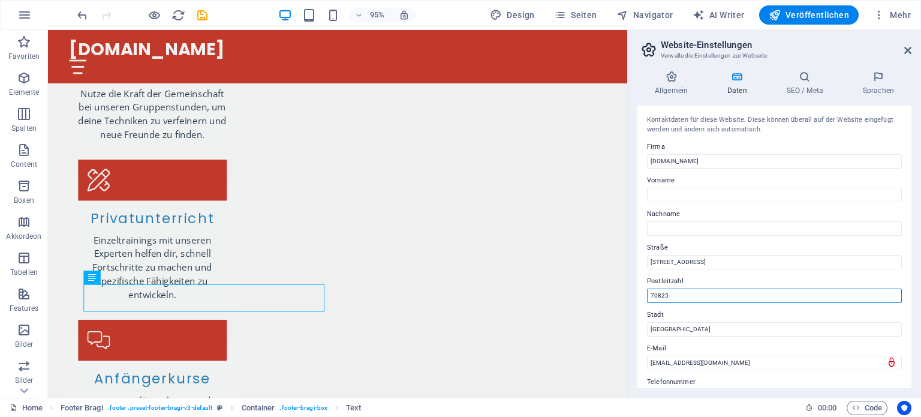
type input "70825"
click at [763, 338] on div "Kontaktdaten für diese Website. Diese können überall auf der Website eingefügt …" at bounding box center [774, 247] width 274 height 282
click at [709, 264] on input "Musterstraße 1" at bounding box center [774, 262] width 255 height 14
type input "M"
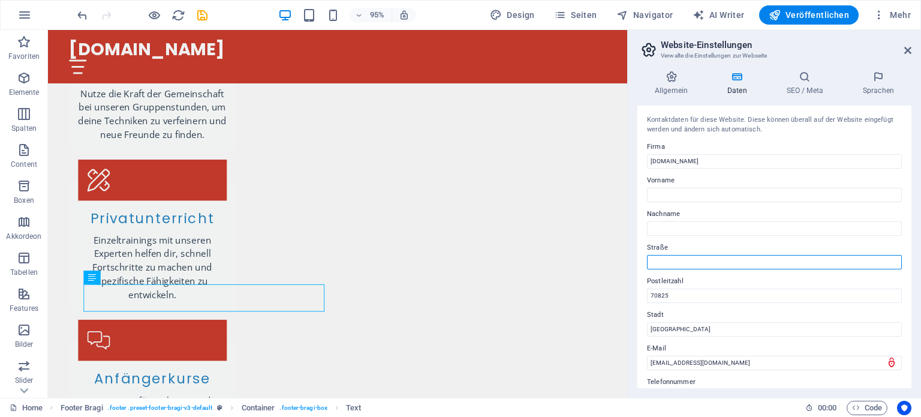
drag, startPoint x: 671, startPoint y: 249, endPoint x: 656, endPoint y: 252, distance: 15.3
click at [656, 252] on label "Straße" at bounding box center [774, 247] width 255 height 14
click at [656, 255] on input "Straße" at bounding box center [774, 262] width 255 height 14
type input "[PERSON_NAME][STREET_ADDRESS]"
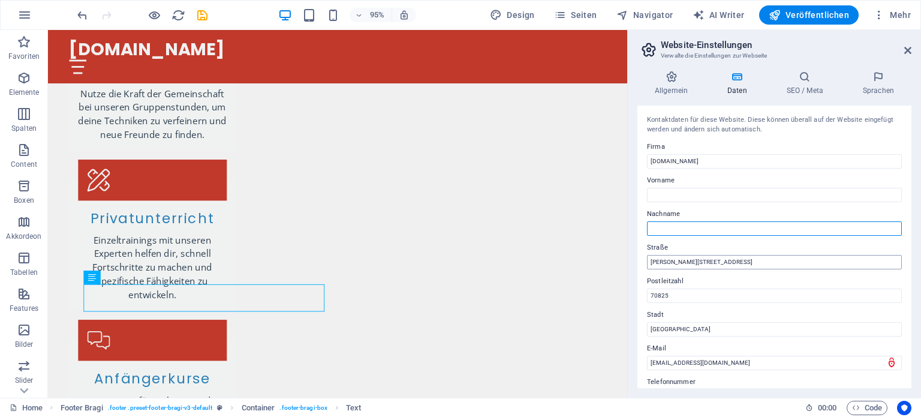
type input "ARETIKON-Münchingen"
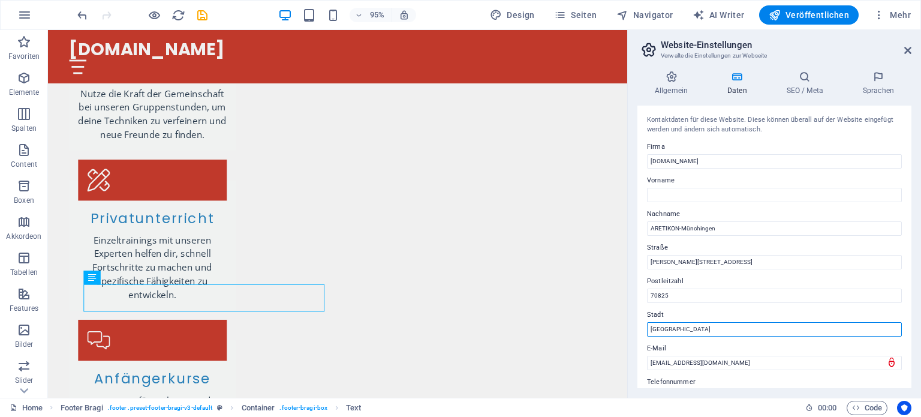
drag, startPoint x: 703, startPoint y: 330, endPoint x: 637, endPoint y: 339, distance: 66.0
click at [637, 339] on div "Kontaktdaten für diese Website. Diese können überall auf der Website eingefügt …" at bounding box center [774, 247] width 274 height 282
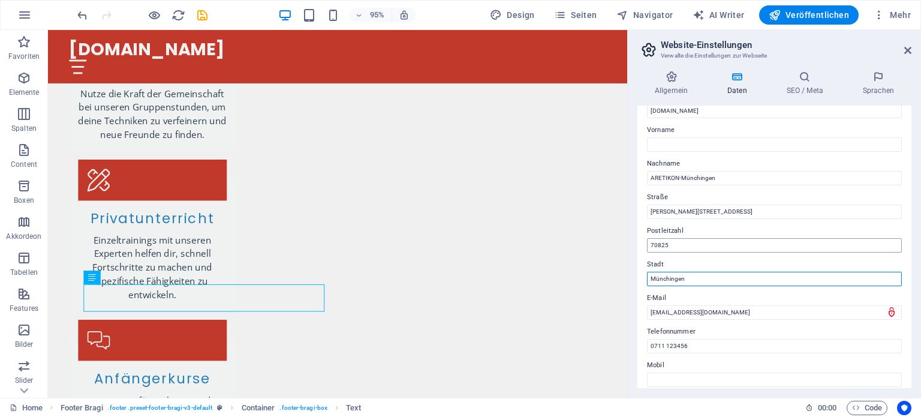
scroll to position [180, 0]
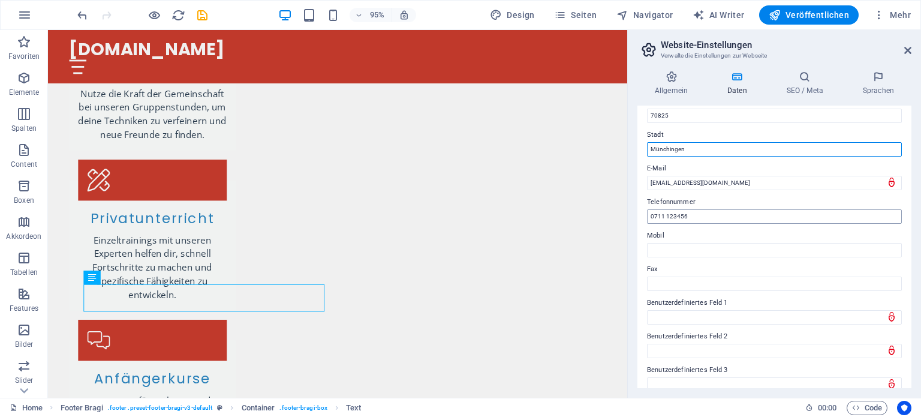
type input "Münchingen"
click at [703, 215] on input "0711 123456" at bounding box center [774, 216] width 255 height 14
type input "0"
type input "01726003201"
click at [788, 138] on label "Stadt" at bounding box center [774, 135] width 255 height 14
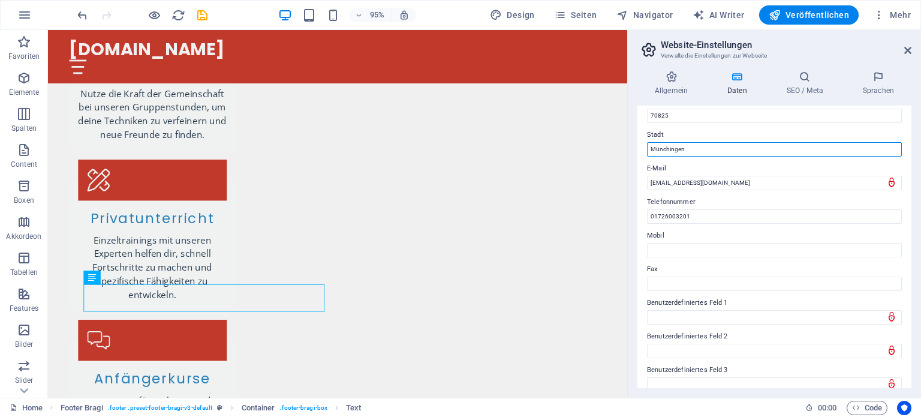
click at [788, 142] on input "Münchingen" at bounding box center [774, 149] width 255 height 14
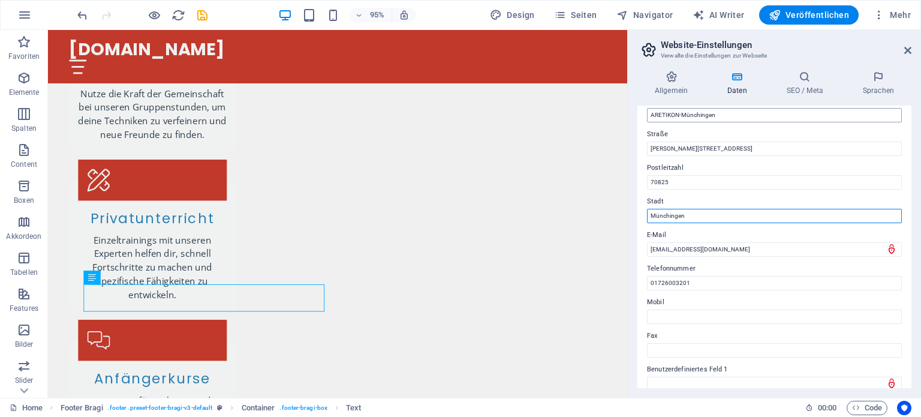
scroll to position [0, 0]
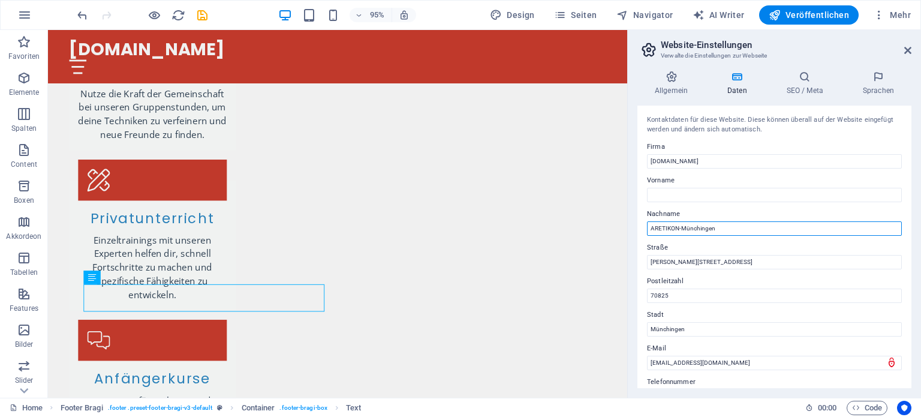
click at [714, 230] on input "ARETIKON-Münchingen" at bounding box center [774, 228] width 255 height 14
drag, startPoint x: 767, startPoint y: 261, endPoint x: 647, endPoint y: 249, distance: 120.6
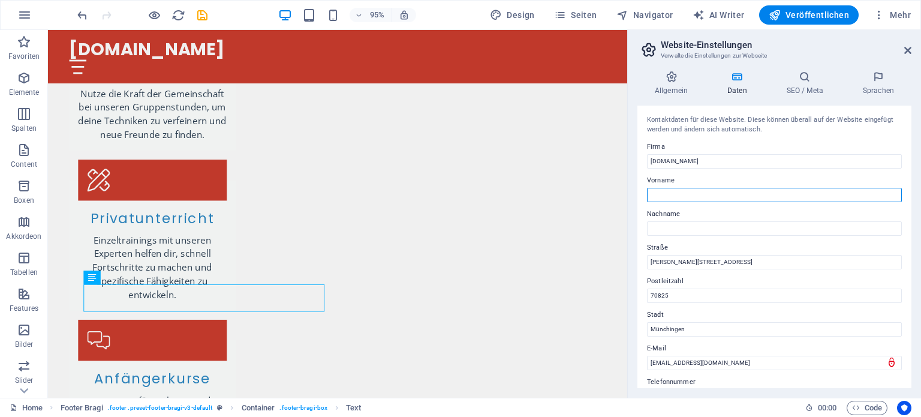
click at [707, 196] on input "Vorname" at bounding box center [774, 195] width 255 height 14
type input "Fachschule für Selbstverteidigung"
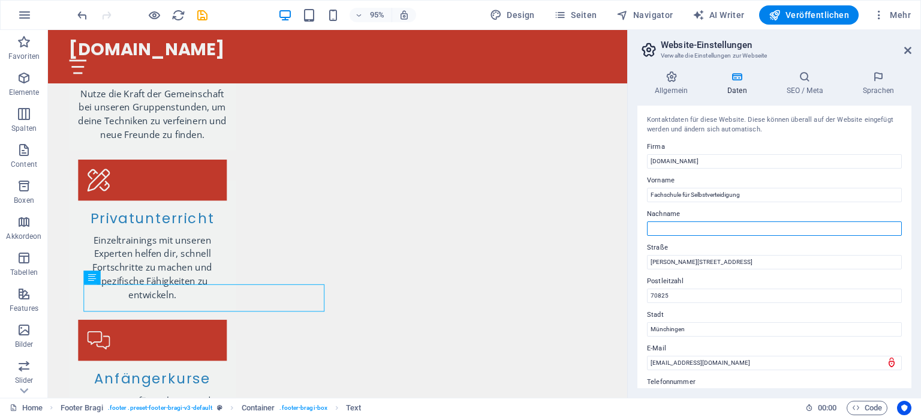
click at [671, 230] on input "Nachname" at bounding box center [774, 228] width 255 height 14
type input "Korntal-[GEOGRAPHIC_DATA]"
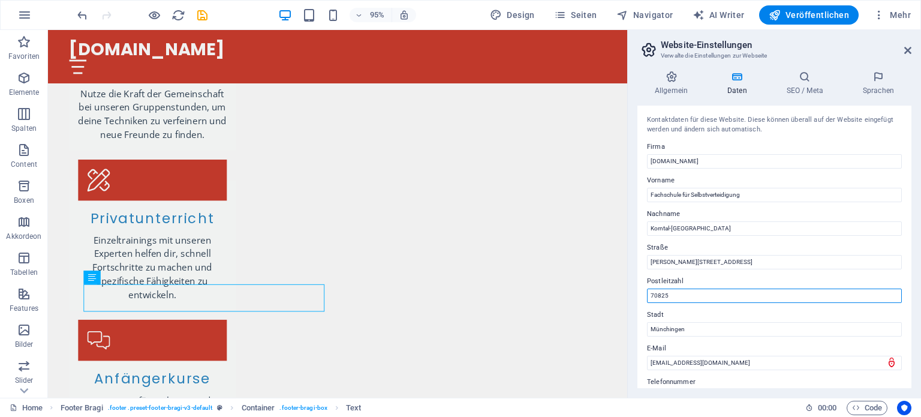
click at [850, 302] on input "70825" at bounding box center [774, 295] width 255 height 14
click at [830, 18] on span "Veröffentlichen" at bounding box center [809, 15] width 80 height 12
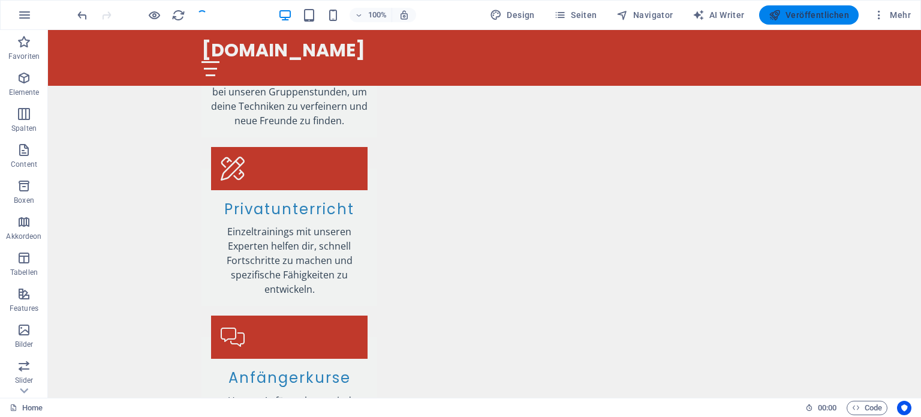
scroll to position [1571, 0]
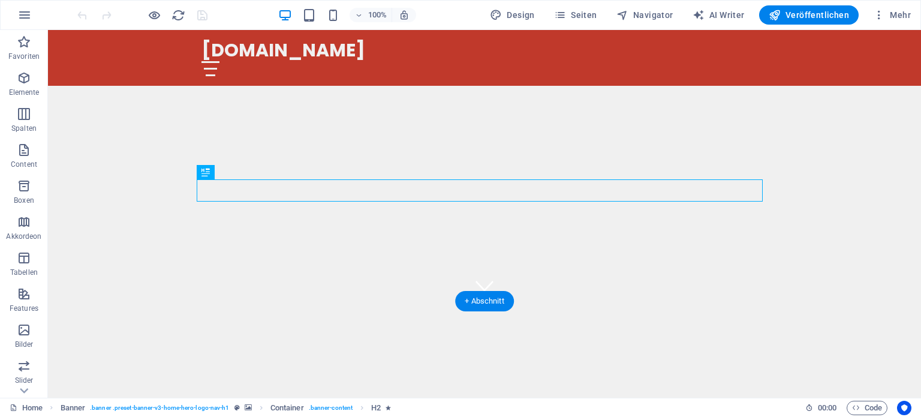
scroll to position [180, 0]
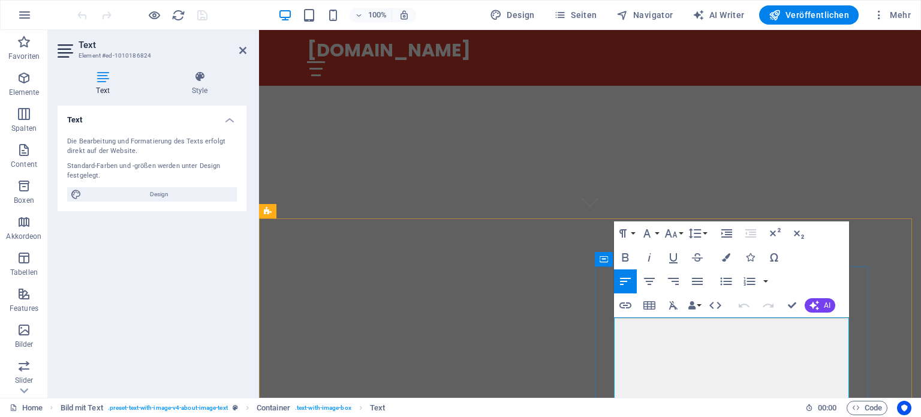
click at [309, 46] on div "[DOMAIN_NAME]" at bounding box center [590, 51] width 566 height 22
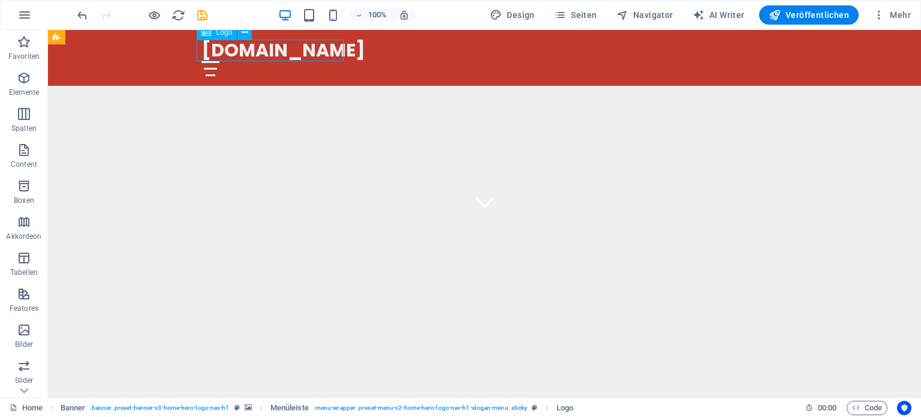
click at [260, 50] on div "[DOMAIN_NAME]" at bounding box center [484, 51] width 566 height 22
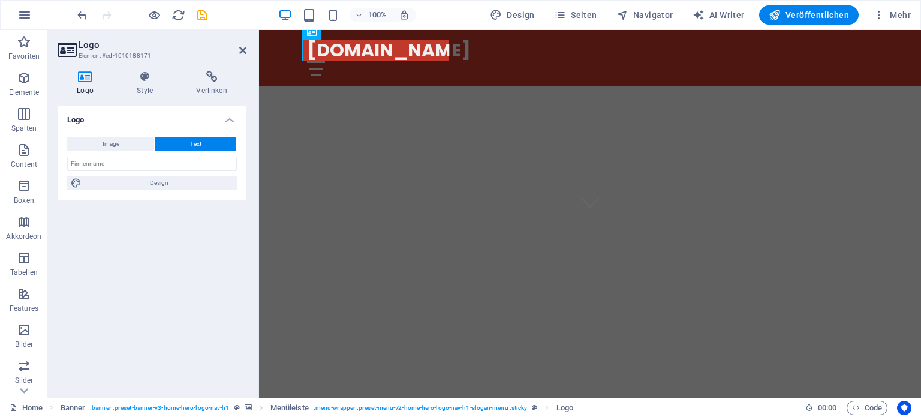
click at [81, 77] on icon at bounding box center [85, 77] width 55 height 12
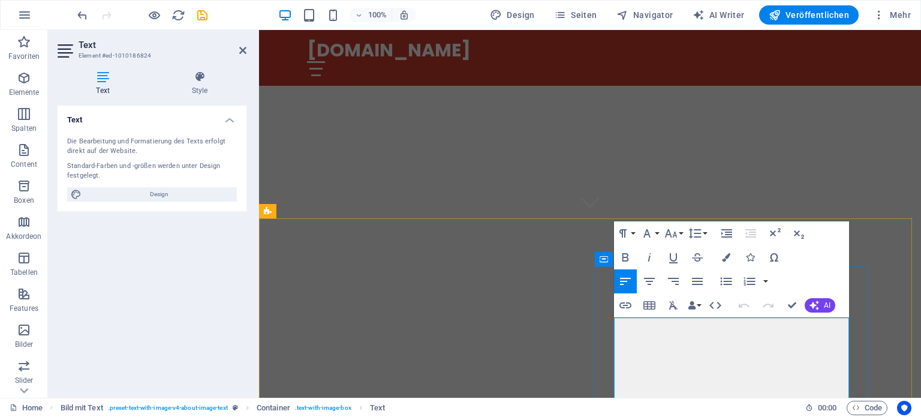
click at [28, 158] on span "Content" at bounding box center [24, 157] width 48 height 29
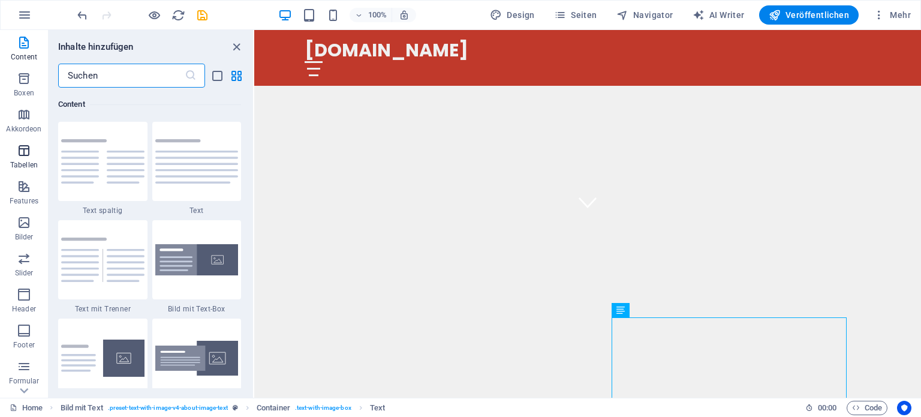
scroll to position [171, 0]
click at [23, 233] on icon "button" at bounding box center [24, 230] width 14 height 14
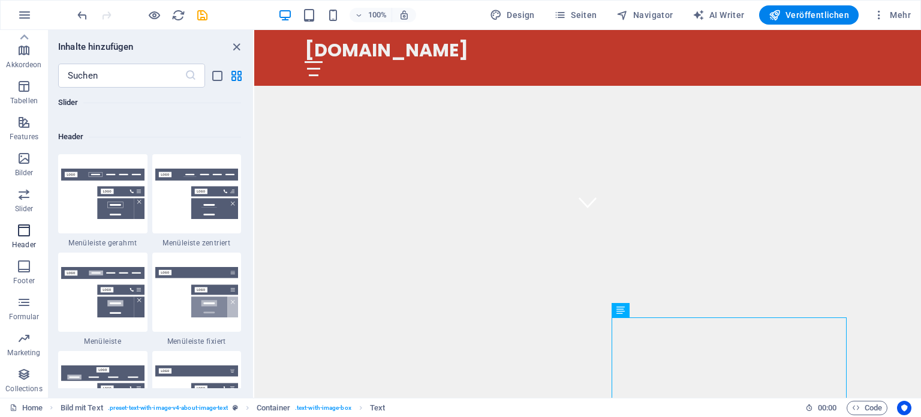
scroll to position [7219, 0]
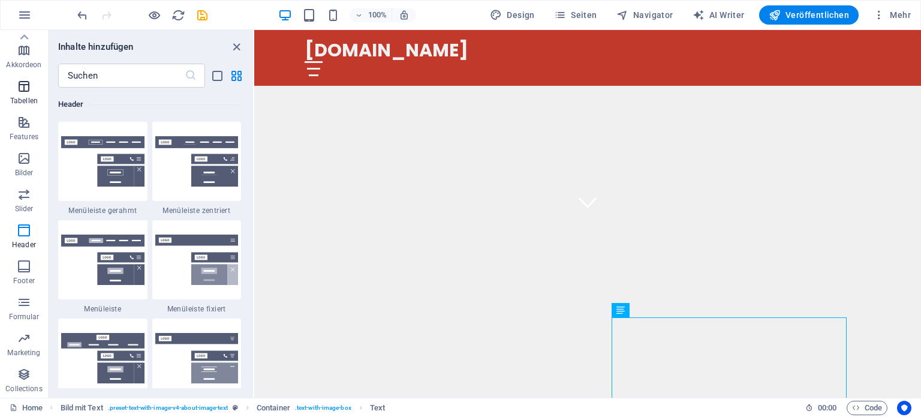
click at [19, 80] on icon "button" at bounding box center [24, 86] width 14 height 14
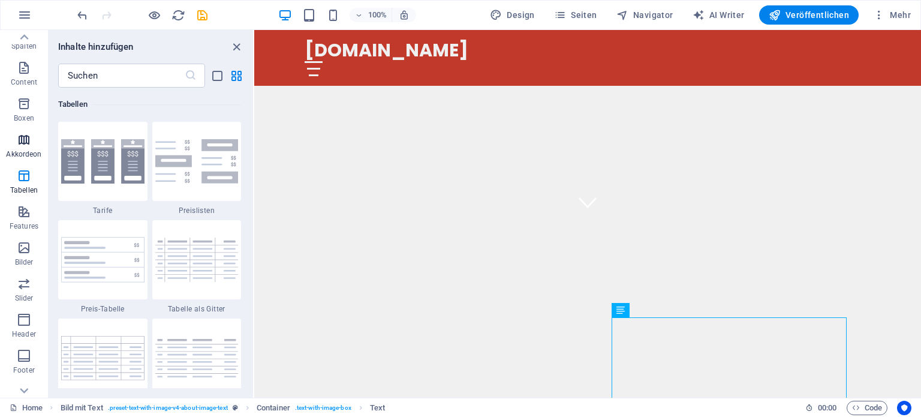
scroll to position [0, 0]
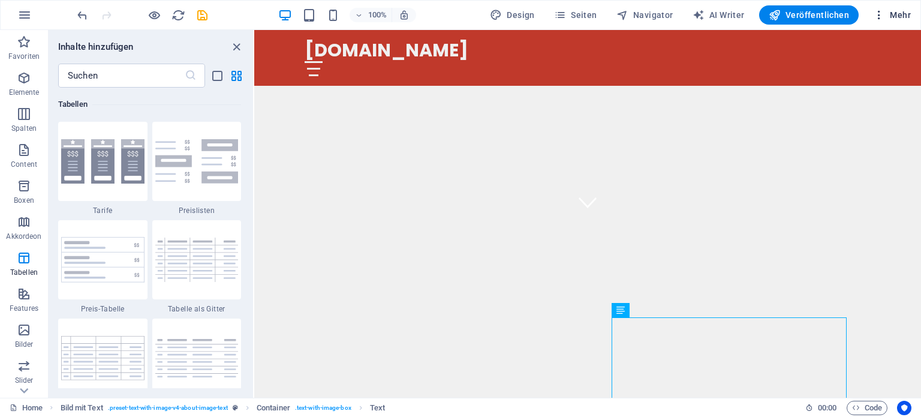
click at [877, 9] on icon "button" at bounding box center [879, 15] width 12 height 12
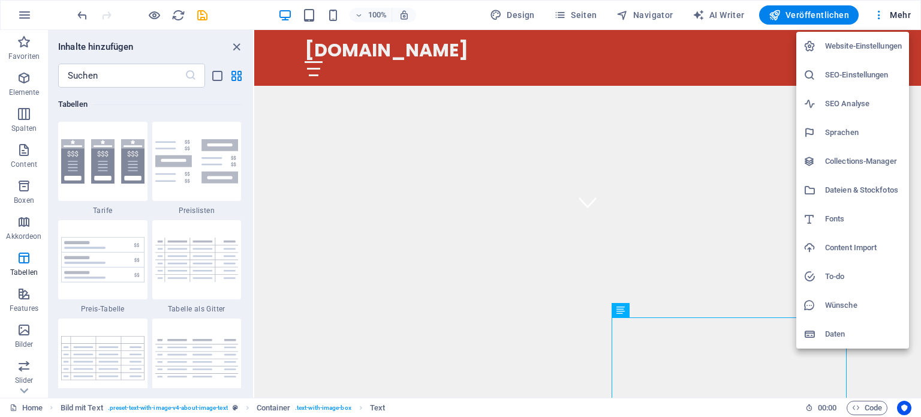
click at [851, 43] on h6 "Website-Einstellungen" at bounding box center [863, 46] width 77 height 14
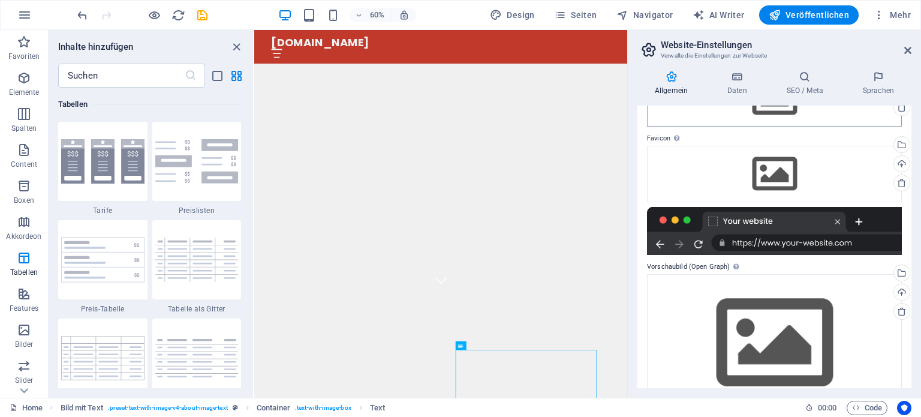
scroll to position [120, 0]
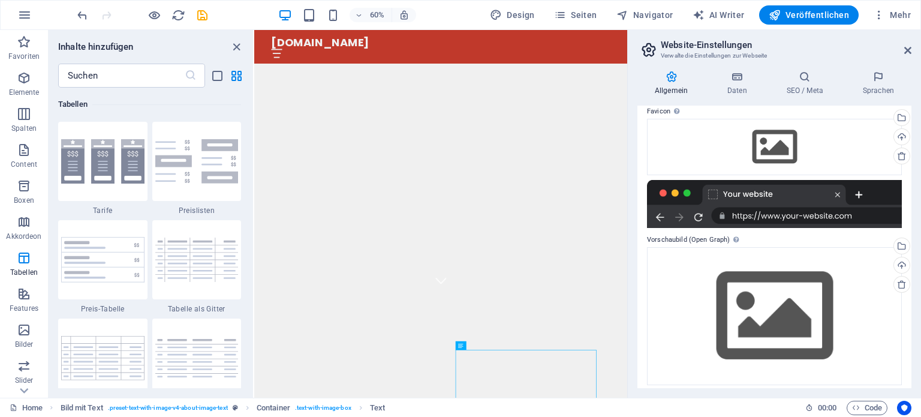
click at [676, 82] on icon at bounding box center [671, 77] width 68 height 12
click at [673, 79] on icon at bounding box center [671, 77] width 68 height 12
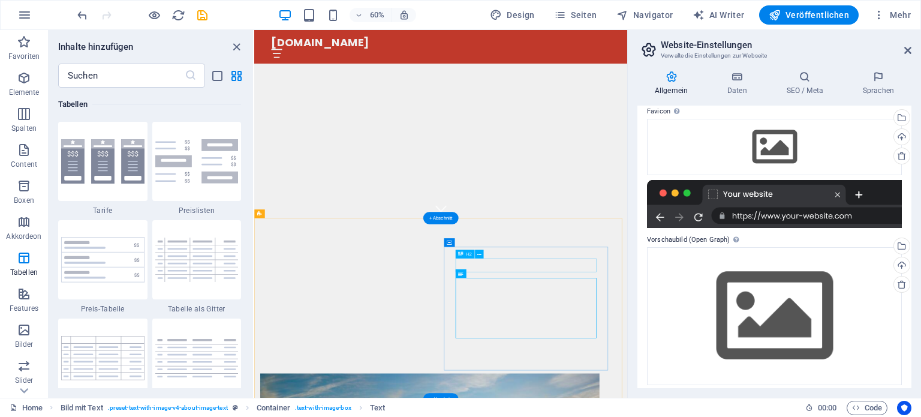
scroll to position [0, 0]
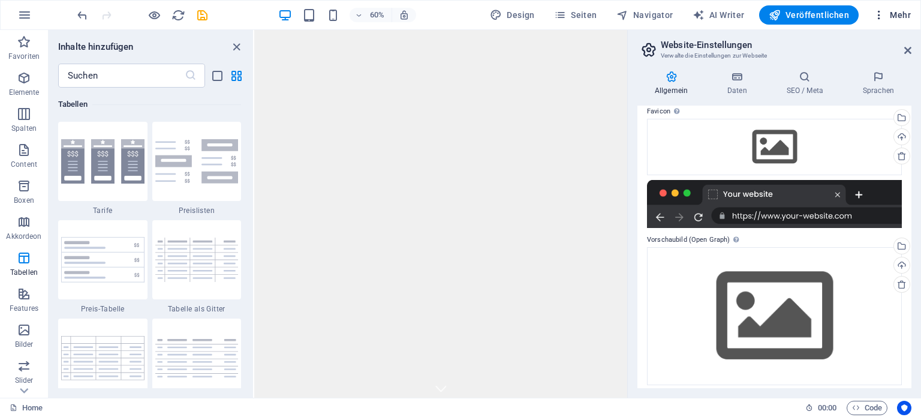
click at [898, 12] on span "Mehr" at bounding box center [892, 15] width 38 height 12
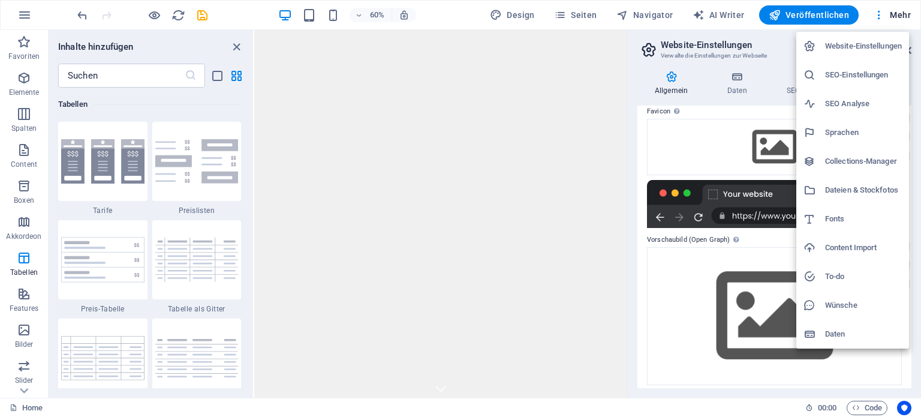
click at [830, 333] on h6 "Daten" at bounding box center [863, 334] width 77 height 14
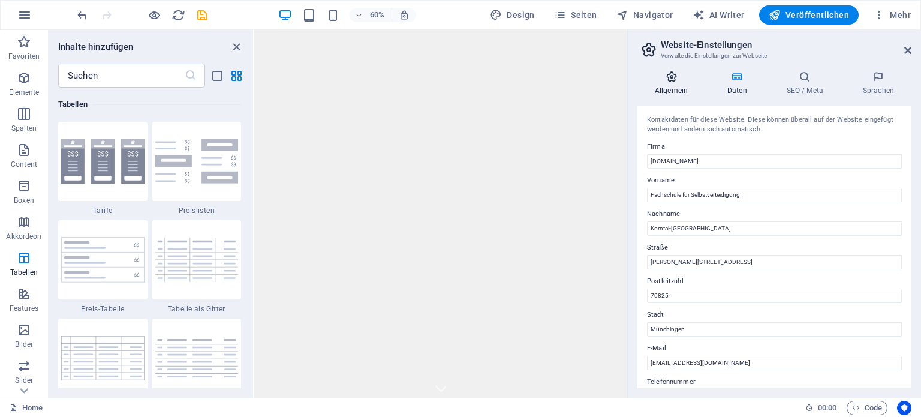
click at [665, 83] on h4 "Allgemein" at bounding box center [673, 83] width 73 height 25
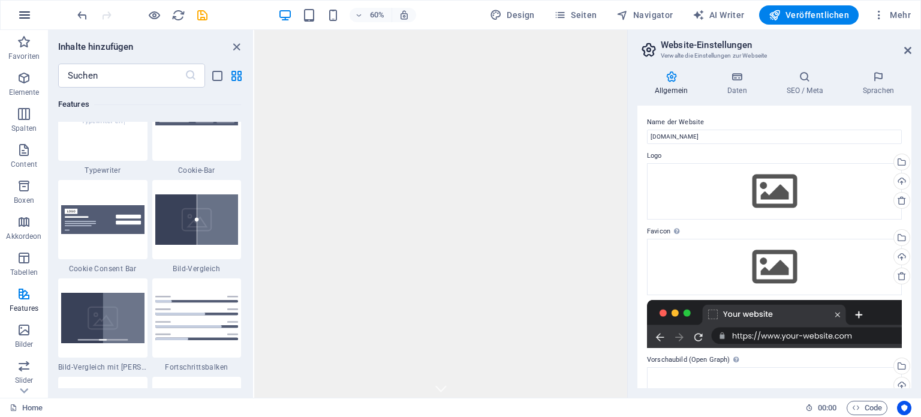
click at [19, 9] on icon "button" at bounding box center [24, 15] width 14 height 14
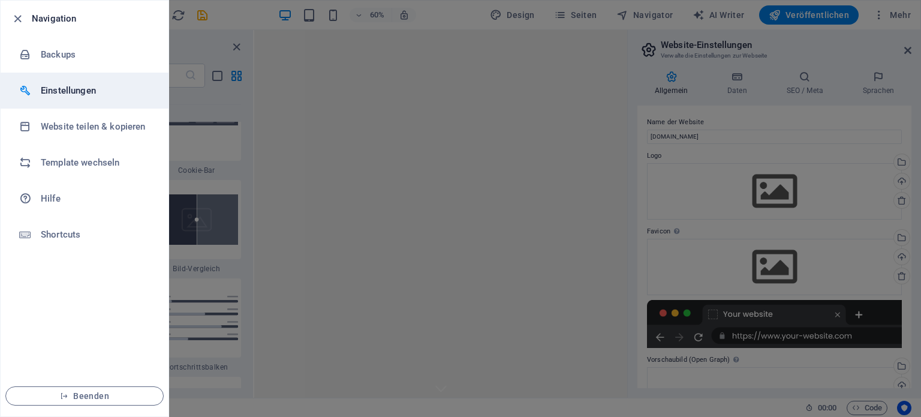
click at [77, 89] on h6 "Einstellungen" at bounding box center [96, 90] width 111 height 14
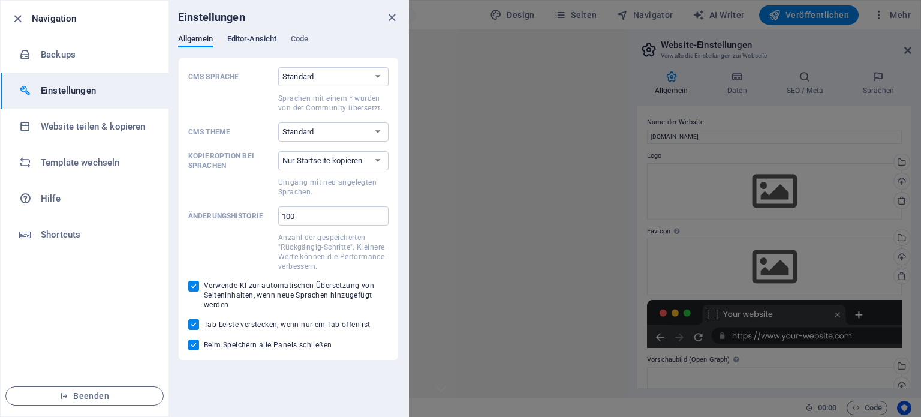
click at [269, 40] on span "Editor-Ansicht" at bounding box center [251, 40] width 49 height 17
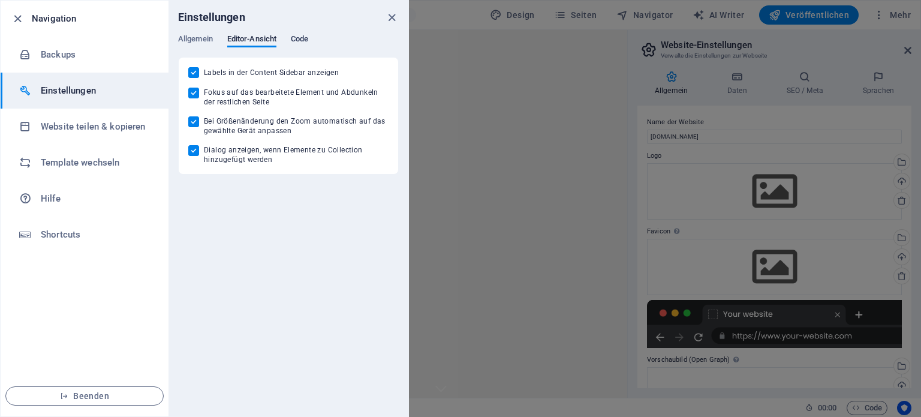
click at [301, 34] on span "Code" at bounding box center [299, 40] width 17 height 17
